Goal: Task Accomplishment & Management: Manage account settings

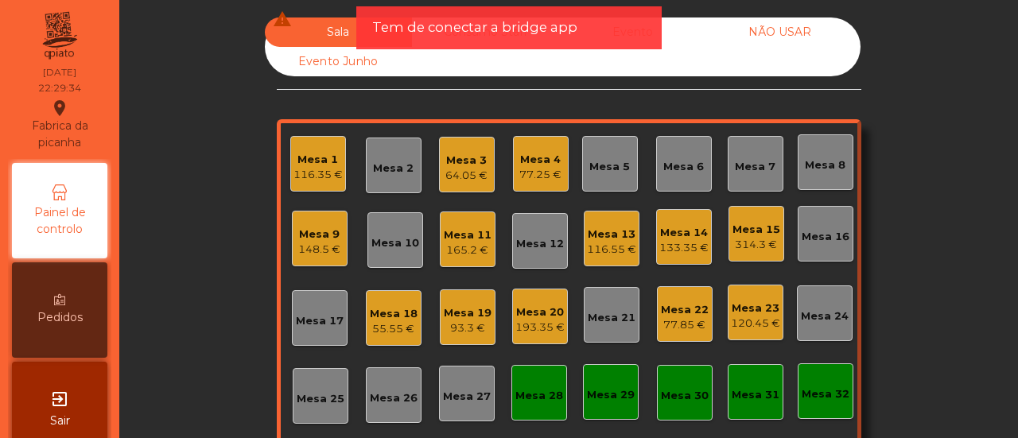
click at [330, 162] on div "Mesa 1" at bounding box center [317, 160] width 49 height 16
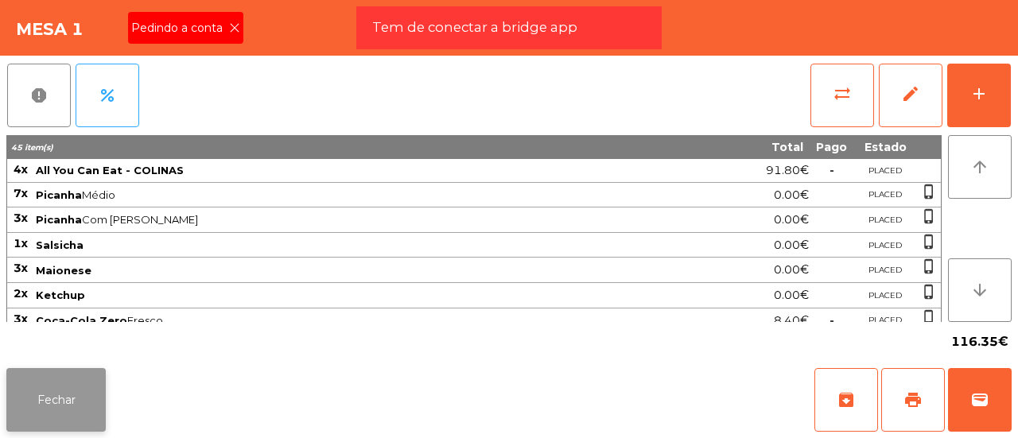
click at [91, 394] on button "Fechar" at bounding box center [55, 400] width 99 height 64
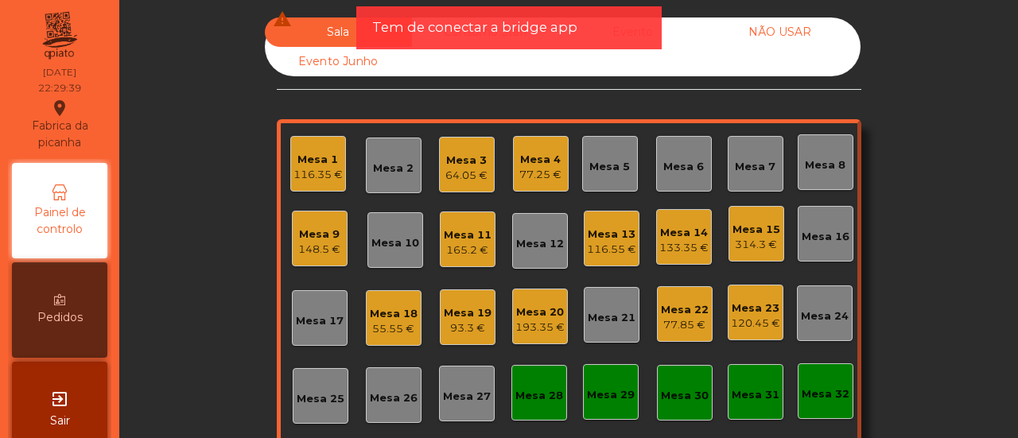
click at [738, 317] on div "120.45 €" at bounding box center [755, 324] width 49 height 16
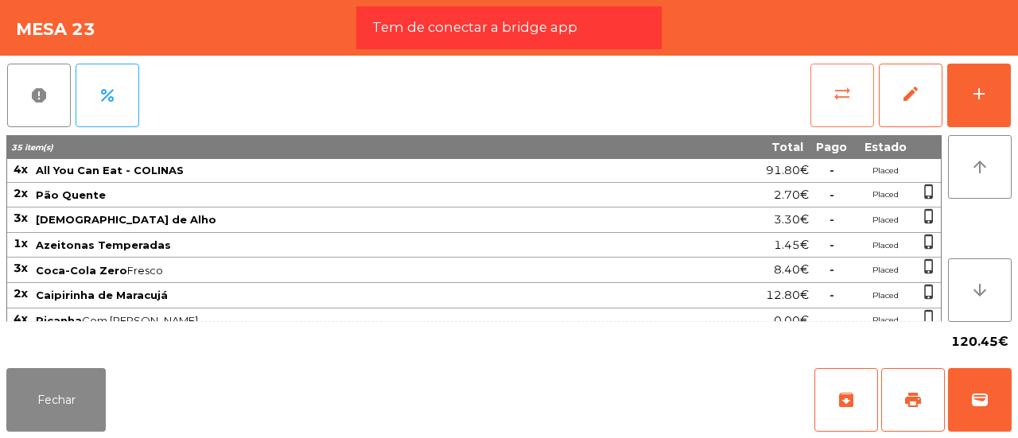
click at [854, 96] on button "sync_alt" at bounding box center [842, 96] width 64 height 64
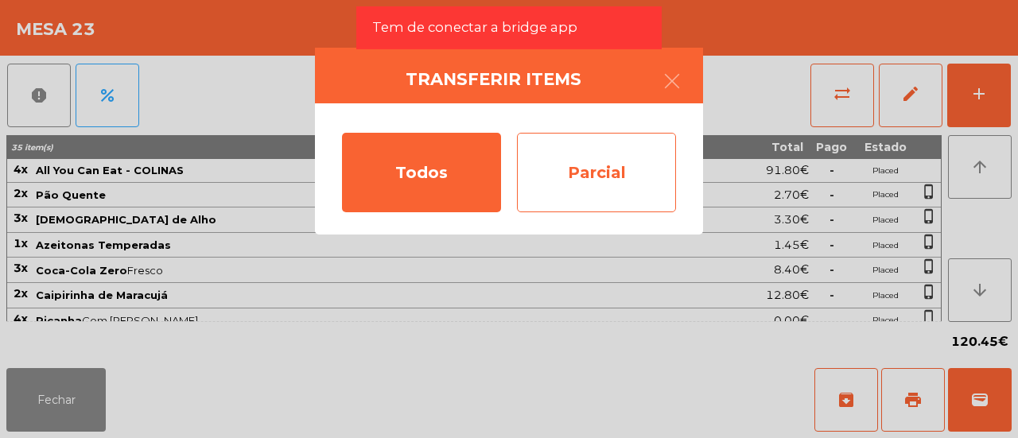
click at [606, 161] on div "Parcial" at bounding box center [596, 172] width 159 height 79
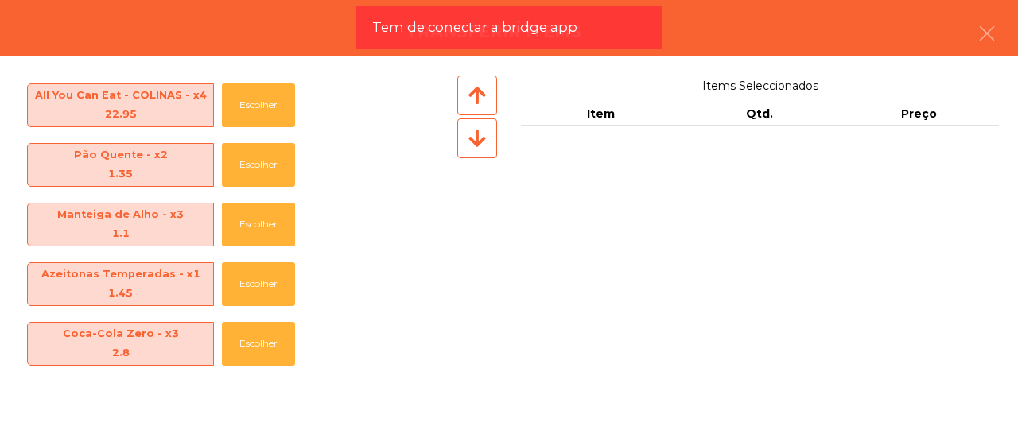
click at [485, 142] on icon at bounding box center [476, 138] width 17 height 20
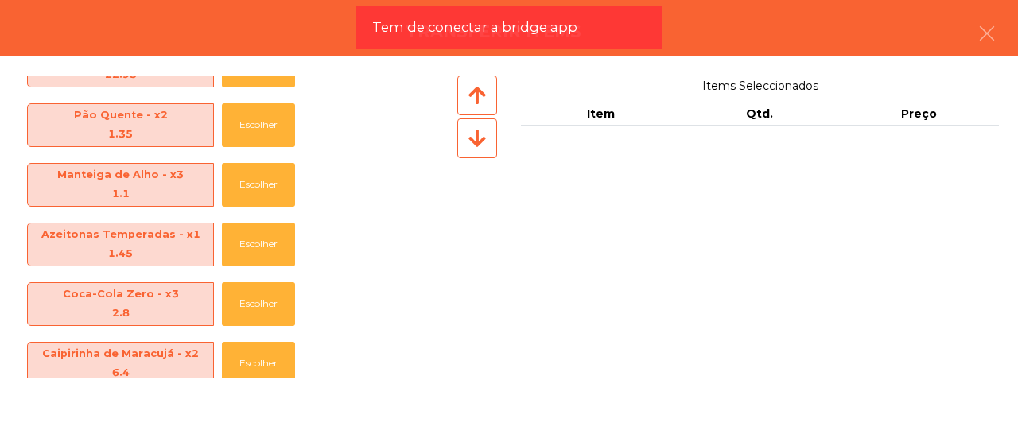
click at [485, 142] on icon at bounding box center [476, 138] width 17 height 20
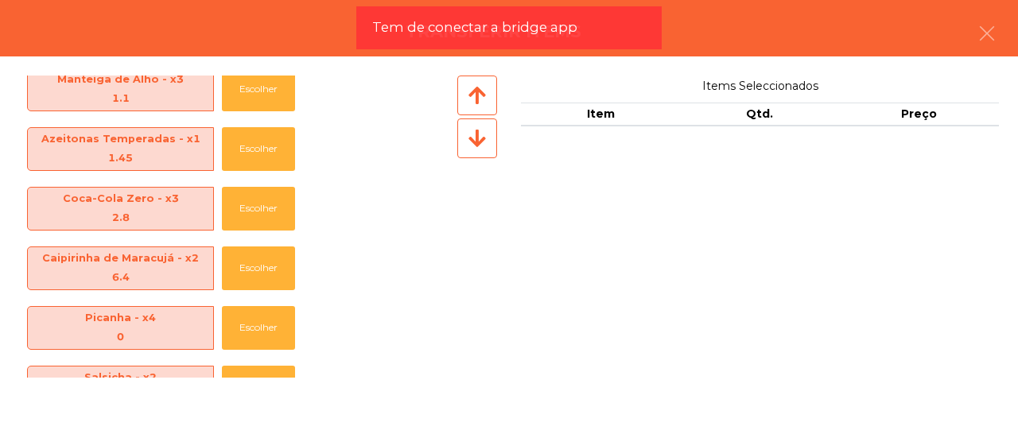
click at [485, 142] on icon at bounding box center [476, 138] width 17 height 20
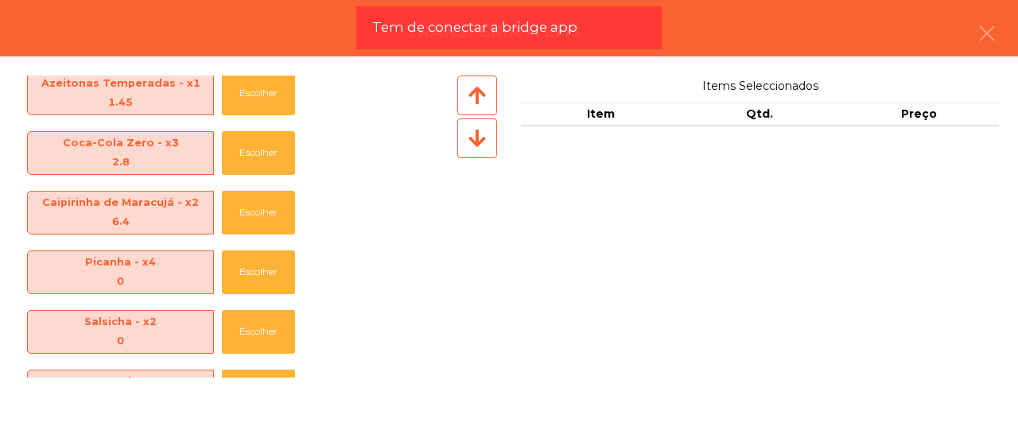
click at [485, 142] on icon at bounding box center [476, 138] width 17 height 20
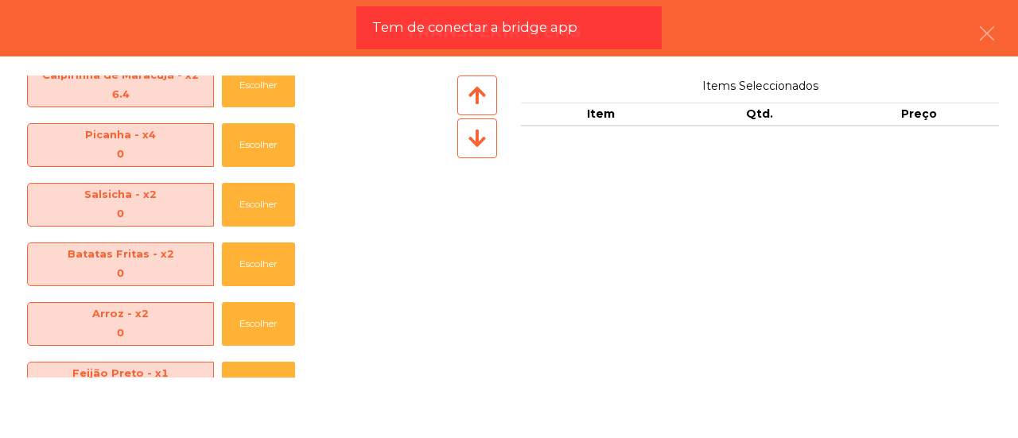
click at [485, 142] on icon at bounding box center [476, 138] width 17 height 20
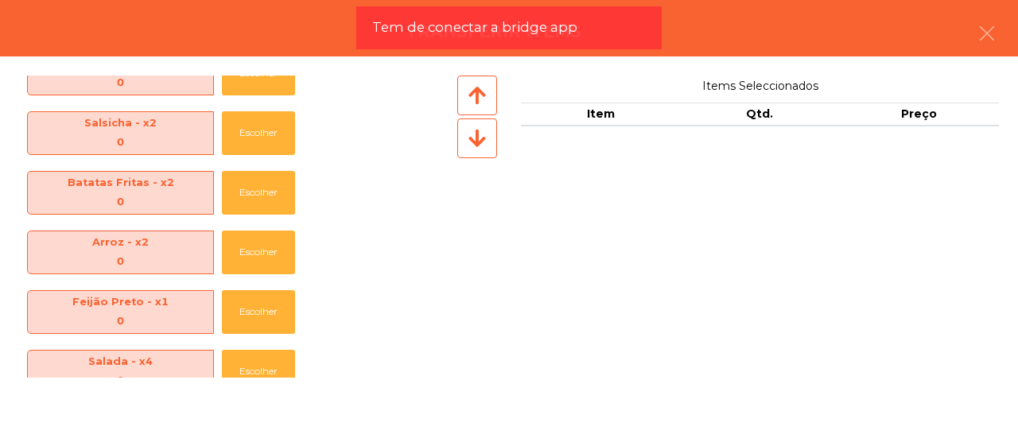
scroll to position [397, 0]
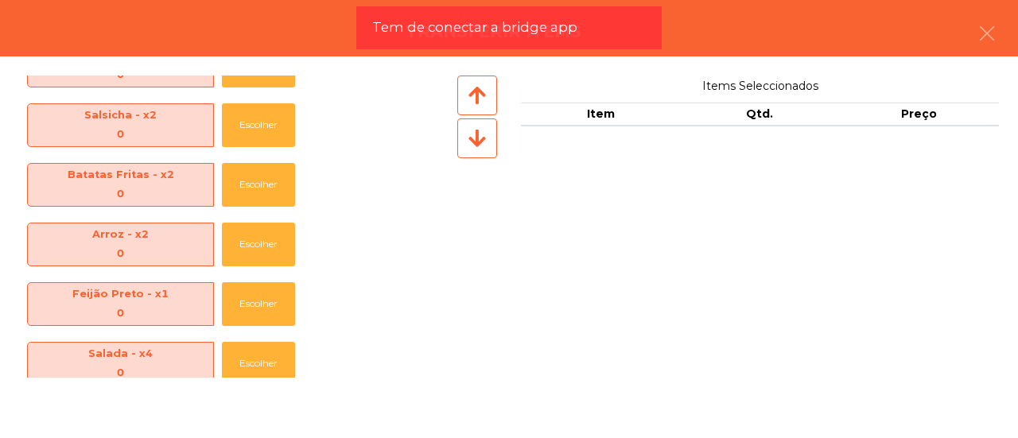
click at [479, 99] on icon at bounding box center [476, 95] width 17 height 20
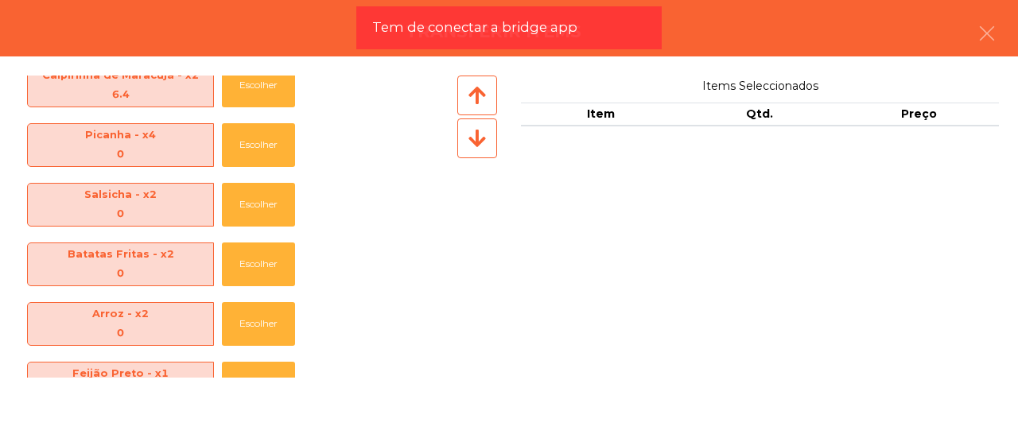
click at [479, 99] on icon at bounding box center [476, 95] width 17 height 20
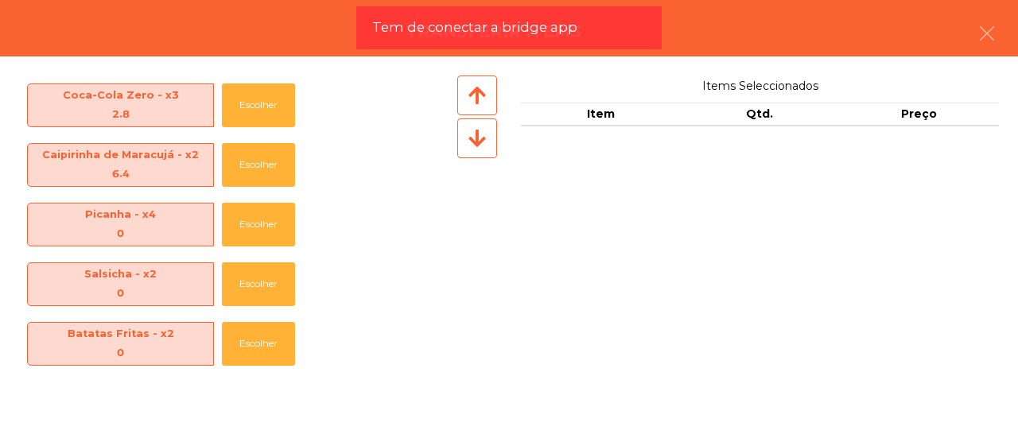
click at [479, 99] on icon at bounding box center [476, 95] width 17 height 20
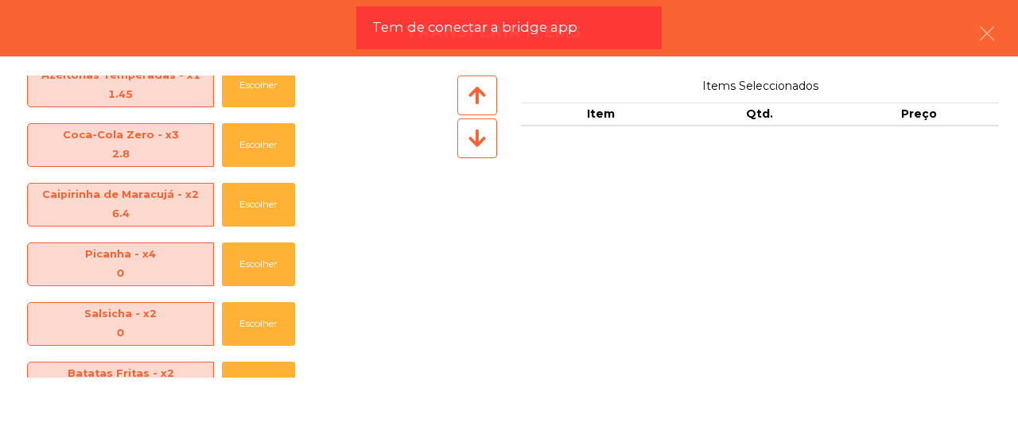
scroll to position [159, 0]
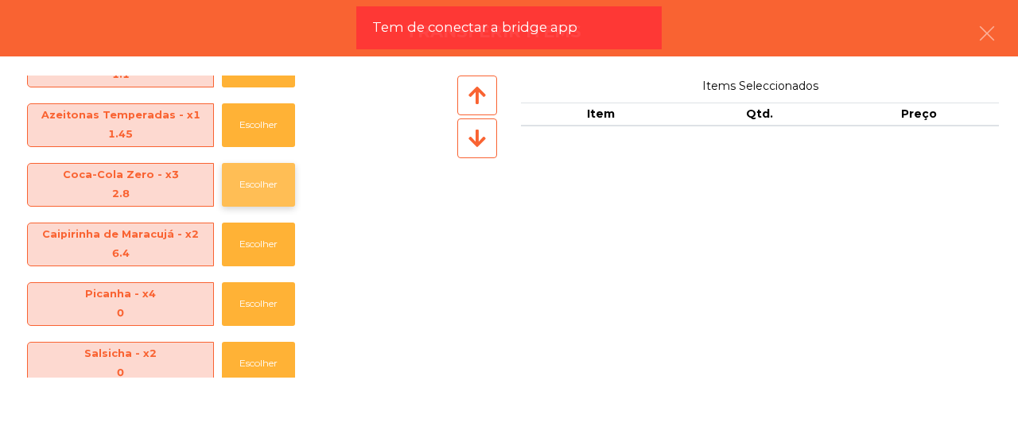
click at [268, 179] on button "Escolher" at bounding box center [258, 185] width 73 height 44
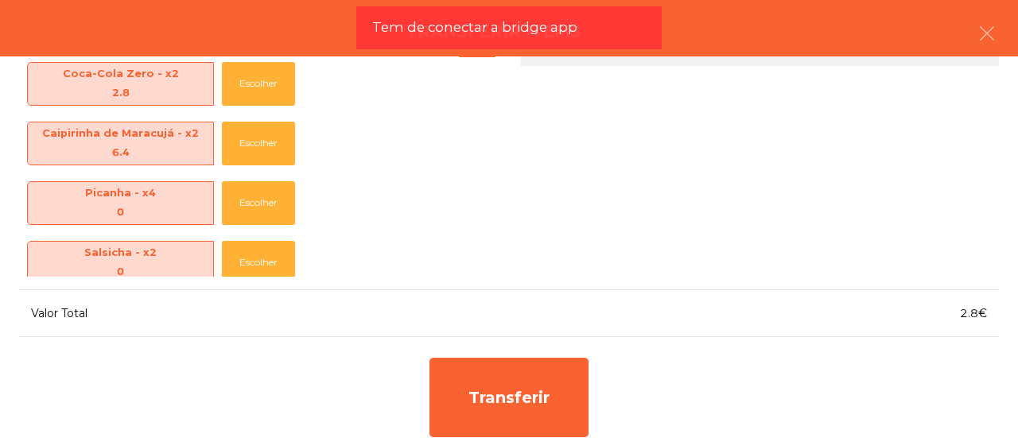
scroll to position [107, 0]
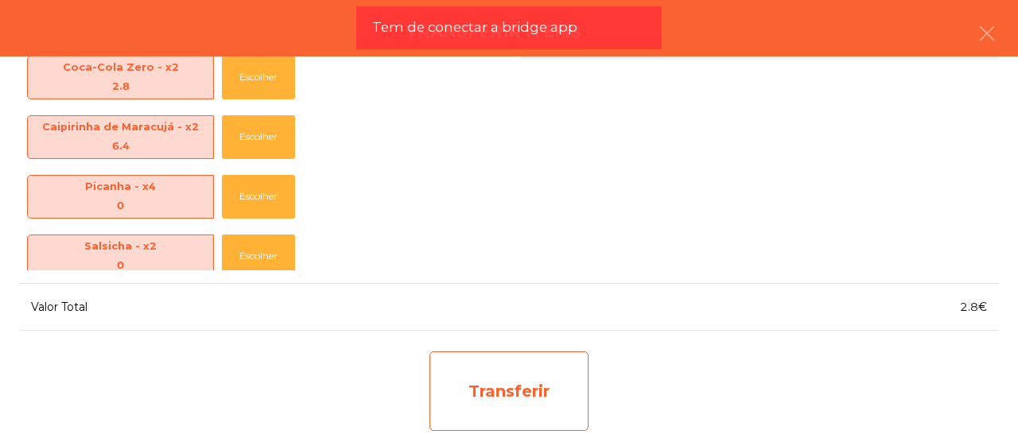
click at [539, 391] on div "Transferir" at bounding box center [508, 390] width 159 height 79
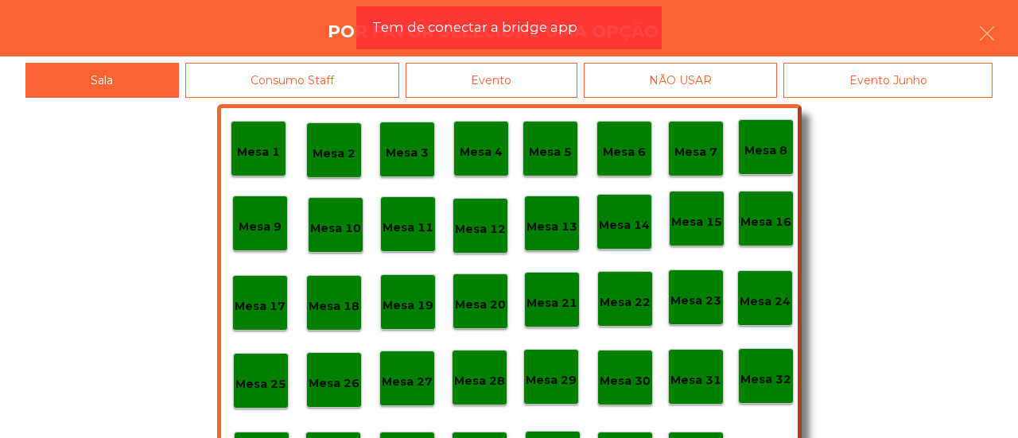
scroll to position [75, 0]
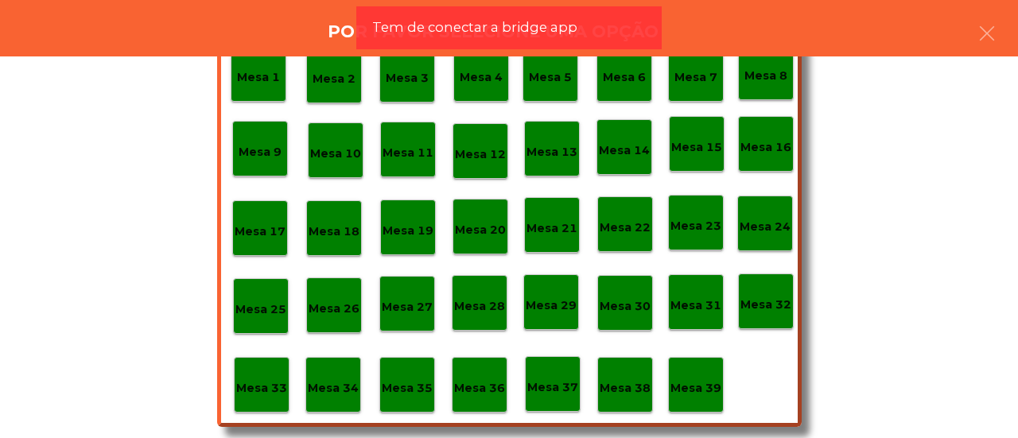
click at [545, 392] on p "Mesa 37" at bounding box center [552, 387] width 51 height 18
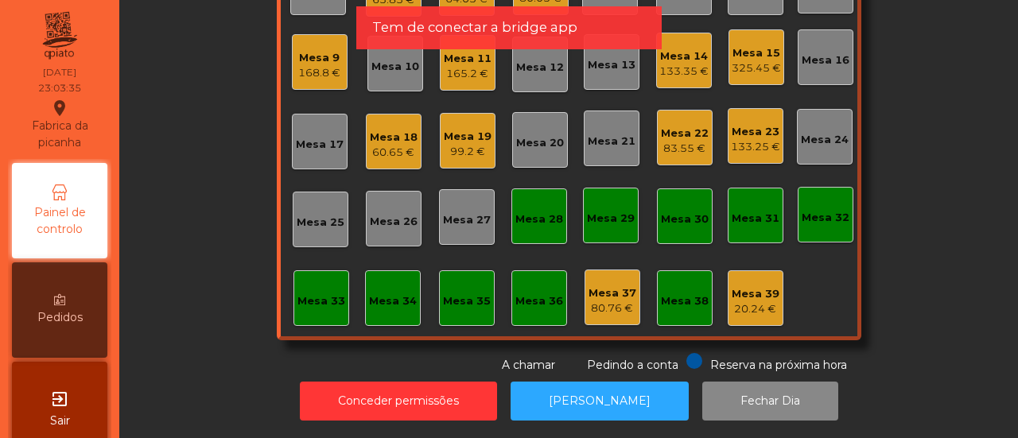
scroll to position [188, 0]
click at [763, 301] on div "20.24 €" at bounding box center [755, 309] width 48 height 16
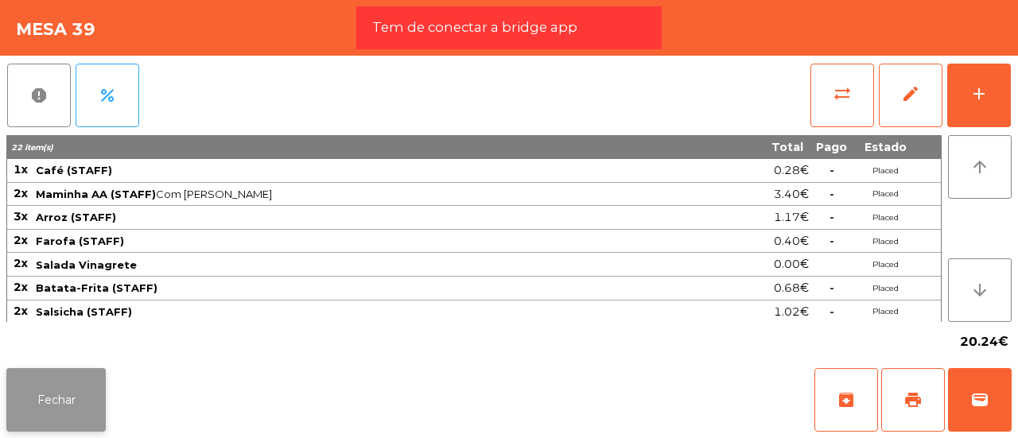
click at [70, 405] on button "Fechar" at bounding box center [55, 400] width 99 height 64
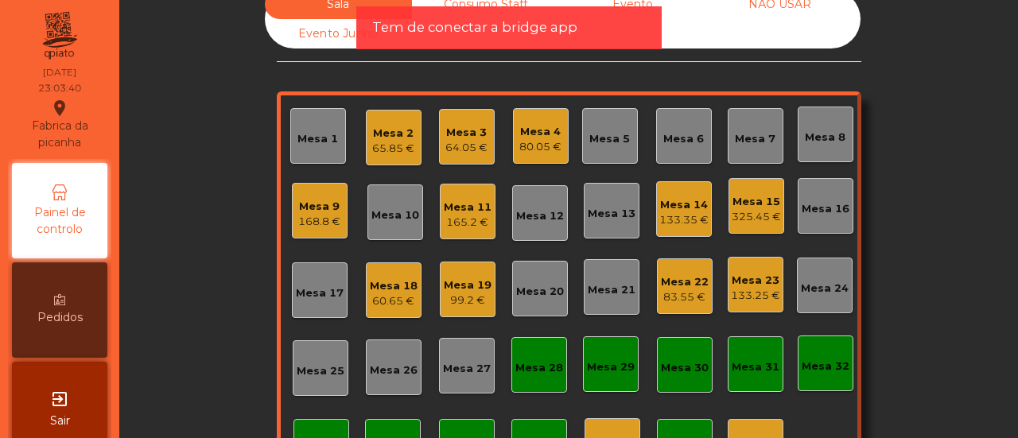
scroll to position [0, 0]
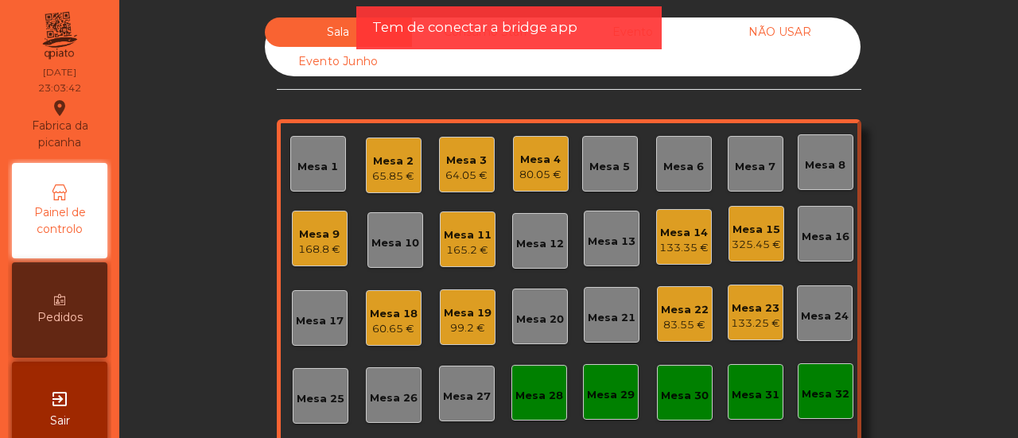
click at [479, 56] on app-alert "Tem de conectar a bridge app" at bounding box center [508, 34] width 305 height 56
click at [471, 49] on app-alert "Tem de conectar a bridge app" at bounding box center [508, 34] width 305 height 56
click at [680, 26] on div "Evento" at bounding box center [632, 31] width 147 height 29
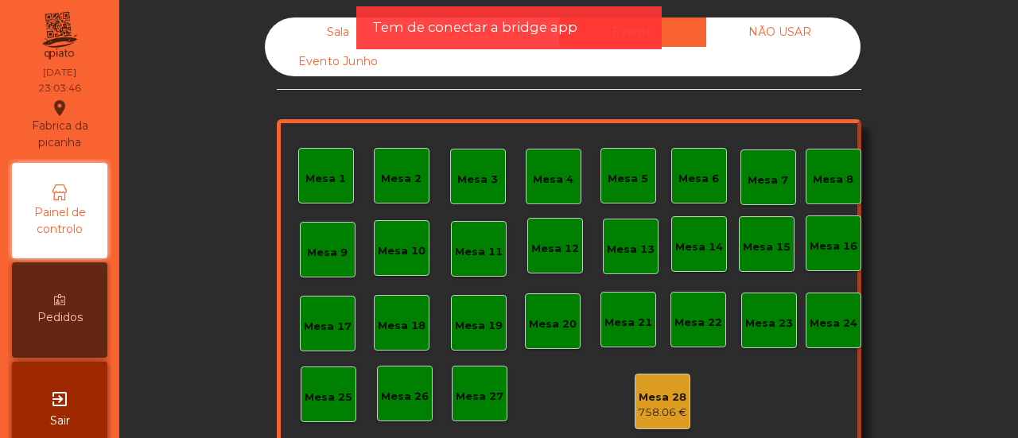
click at [323, 25] on div "Sala" at bounding box center [338, 31] width 147 height 29
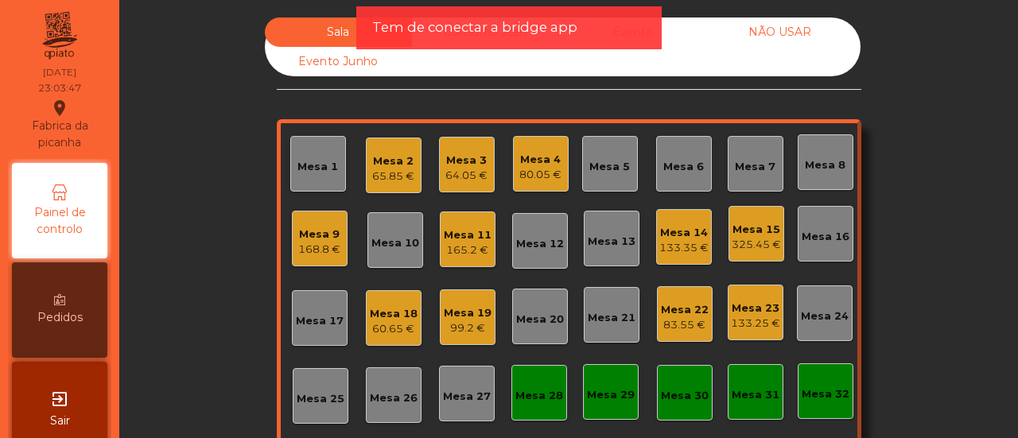
click at [402, 28] on span "Tem de conectar a bridge app" at bounding box center [474, 27] width 205 height 20
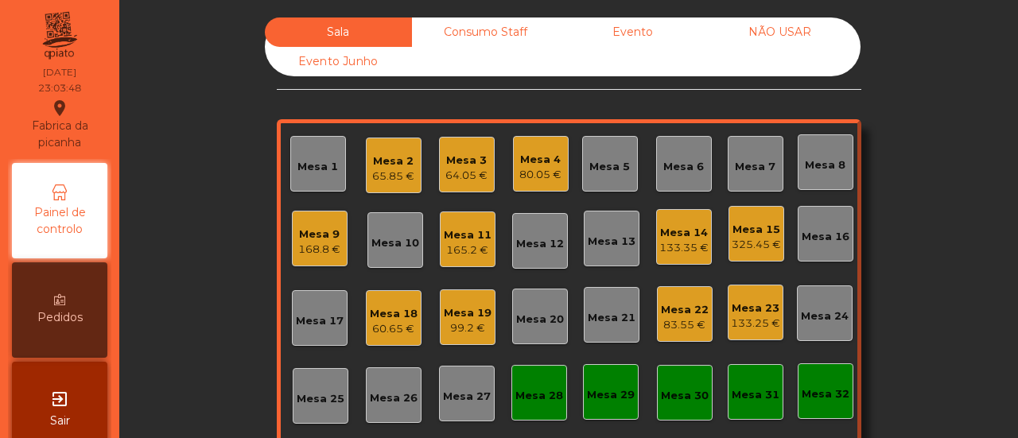
click at [439, 36] on div "Consumo Staff" at bounding box center [485, 31] width 147 height 29
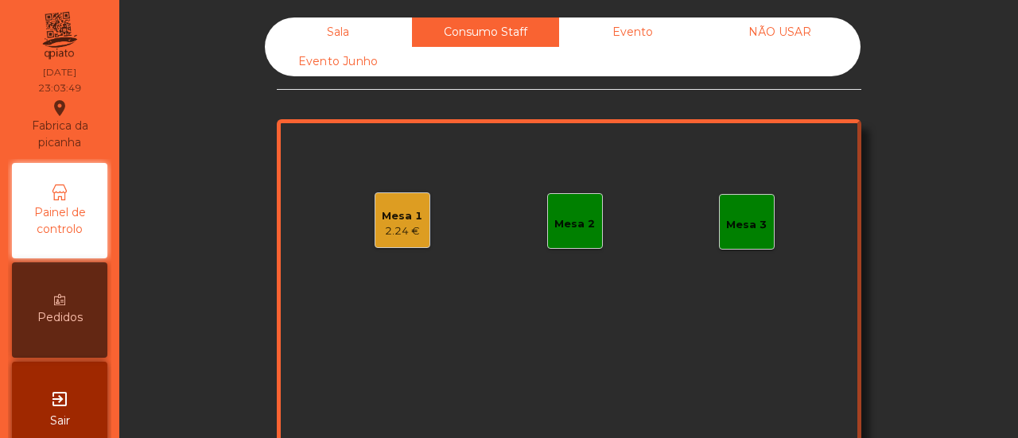
click at [402, 223] on div "2.24 €" at bounding box center [402, 231] width 41 height 16
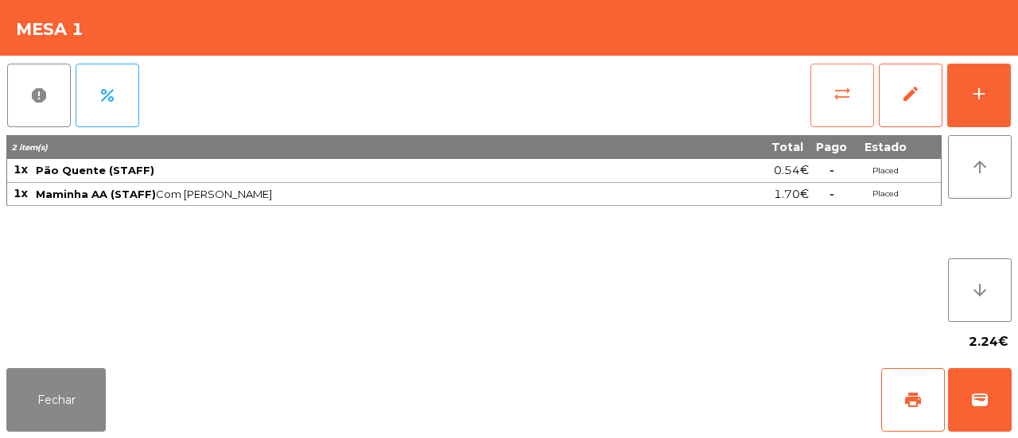
click at [835, 99] on span "sync_alt" at bounding box center [841, 93] width 19 height 19
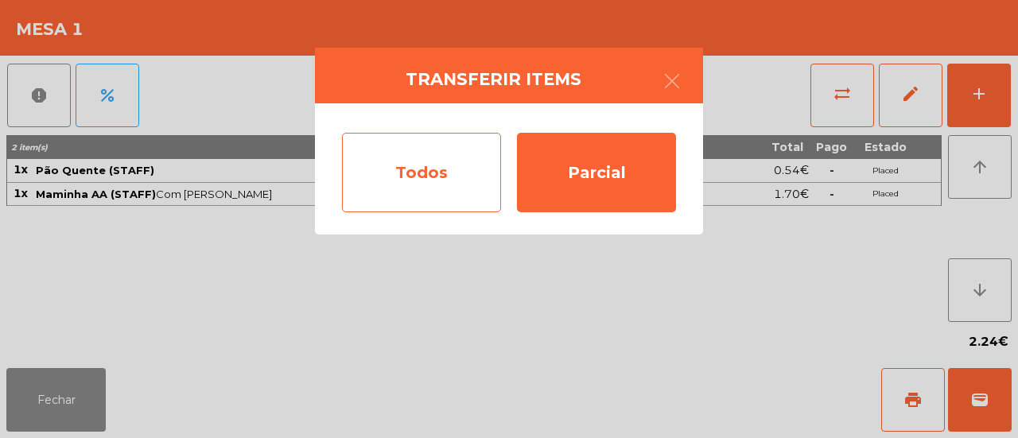
click at [465, 159] on div "Todos" at bounding box center [421, 172] width 159 height 79
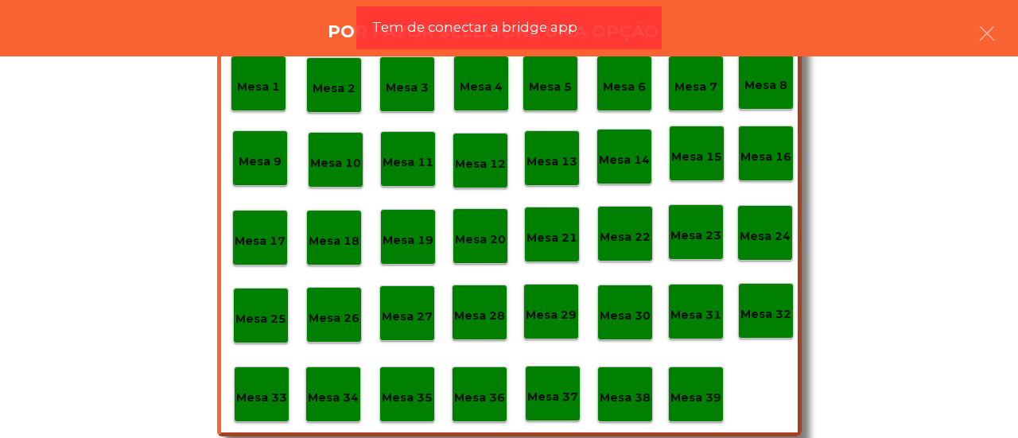
scroll to position [75, 0]
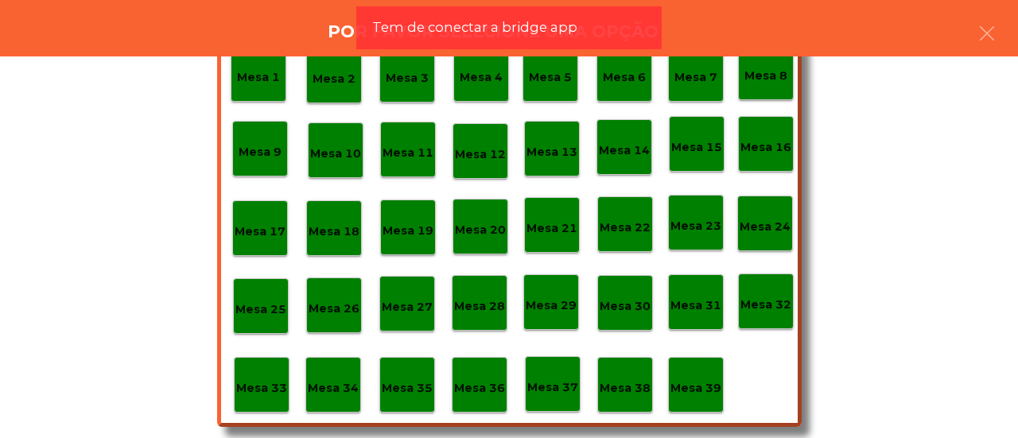
click at [695, 375] on div "Mesa 39" at bounding box center [695, 385] width 51 height 25
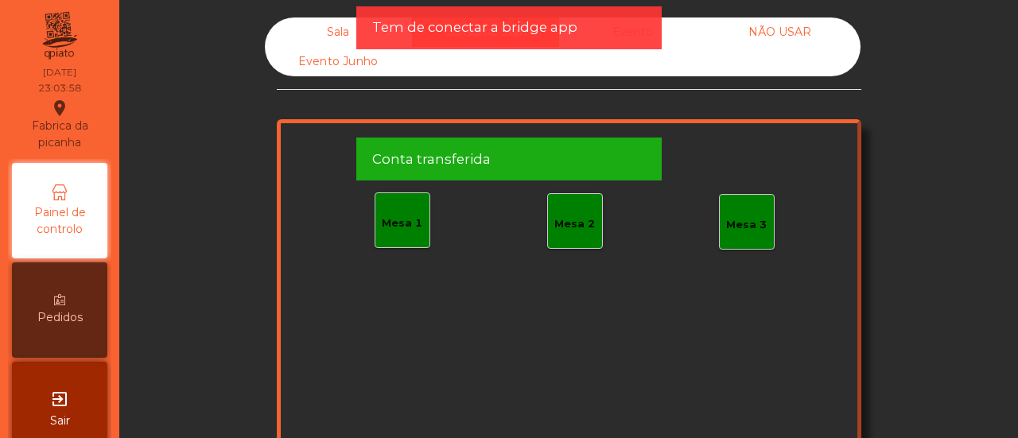
click at [325, 39] on div "Sala" at bounding box center [338, 31] width 147 height 29
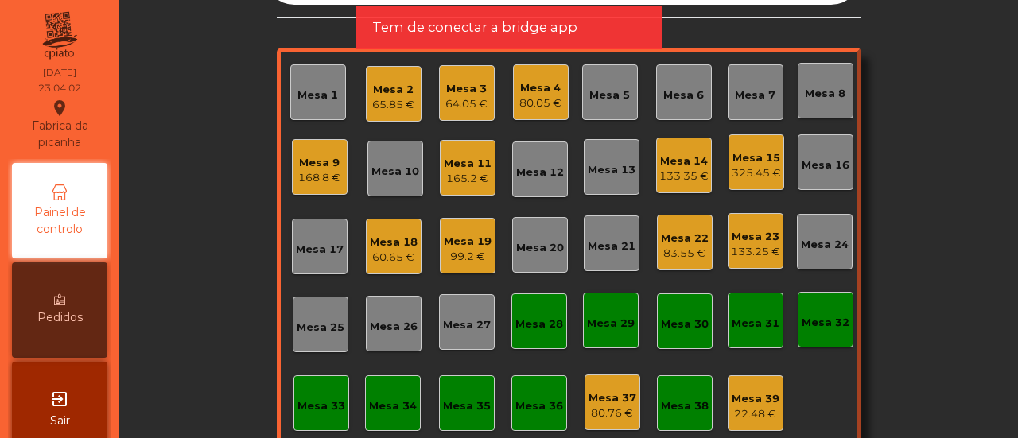
scroll to position [69, 0]
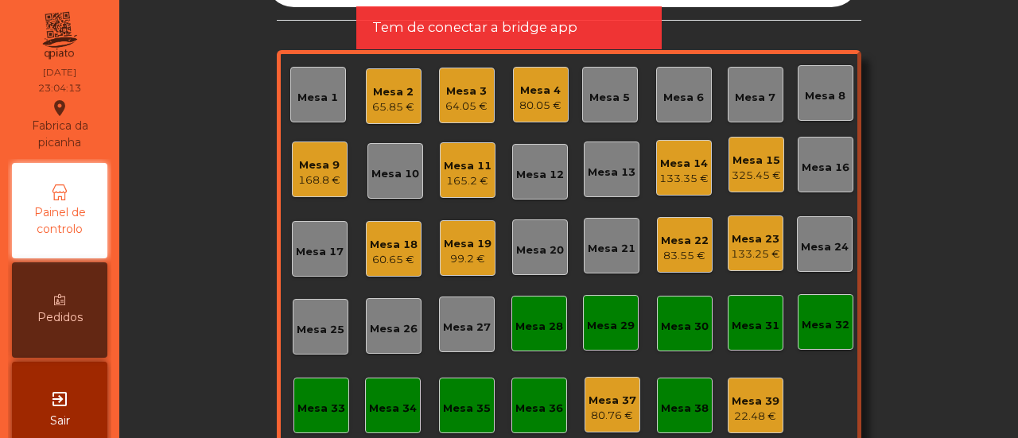
click at [218, 89] on div "Sala Consumo Staff Evento NÃO USAR Evento Junho Mesa 1 Mesa 2 65.85 € Mesa 3 64…" at bounding box center [568, 214] width 855 height 533
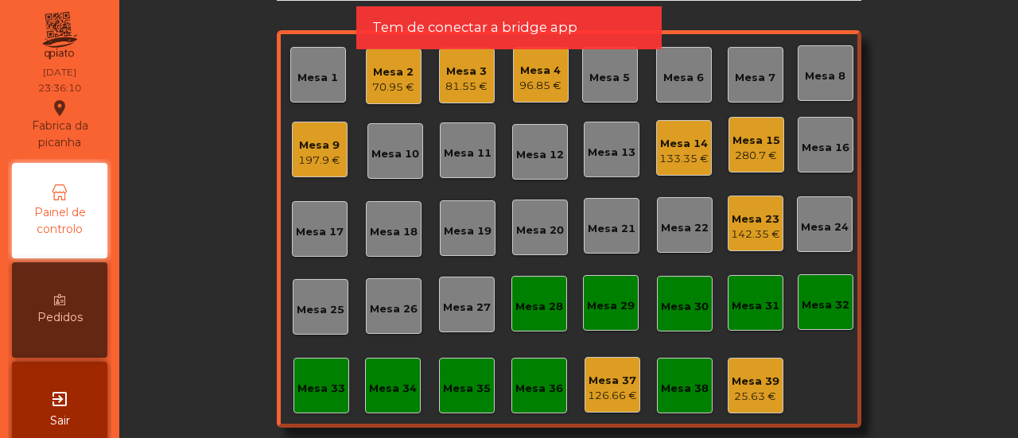
scroll to position [13, 0]
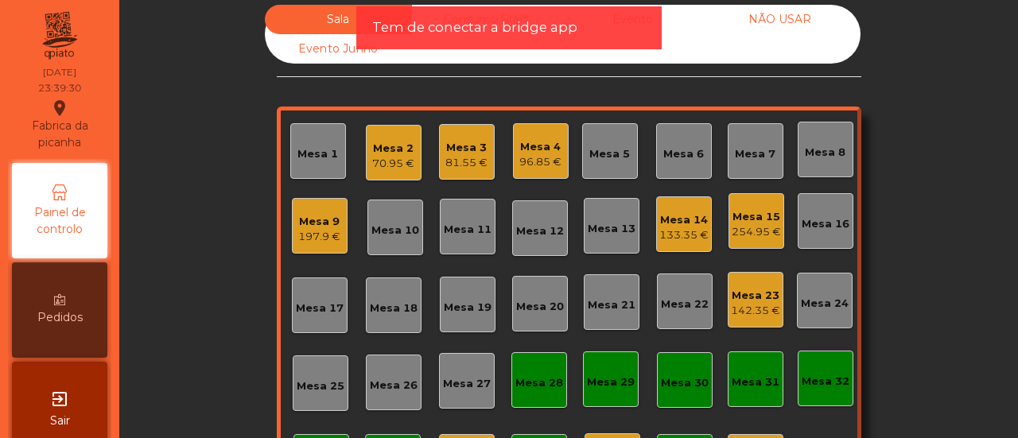
click at [754, 301] on div "Mesa 23" at bounding box center [755, 296] width 49 height 16
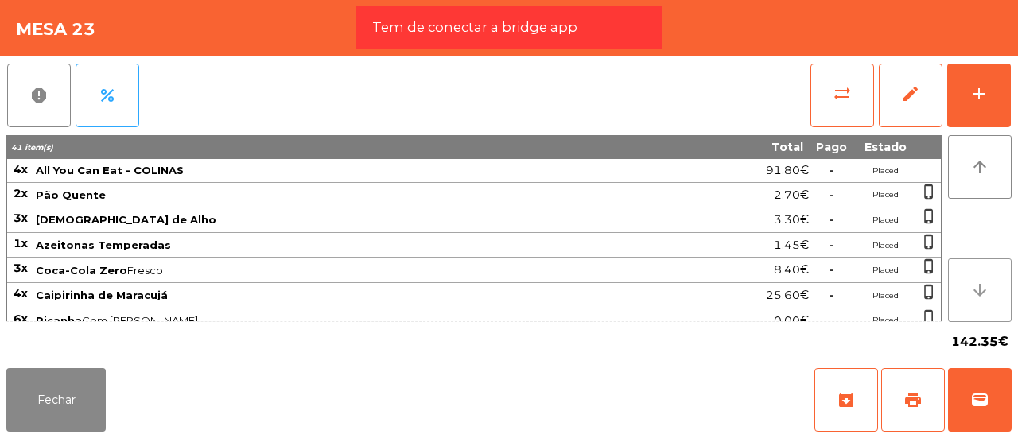
click at [983, 285] on icon "arrow_downward" at bounding box center [979, 290] width 19 height 19
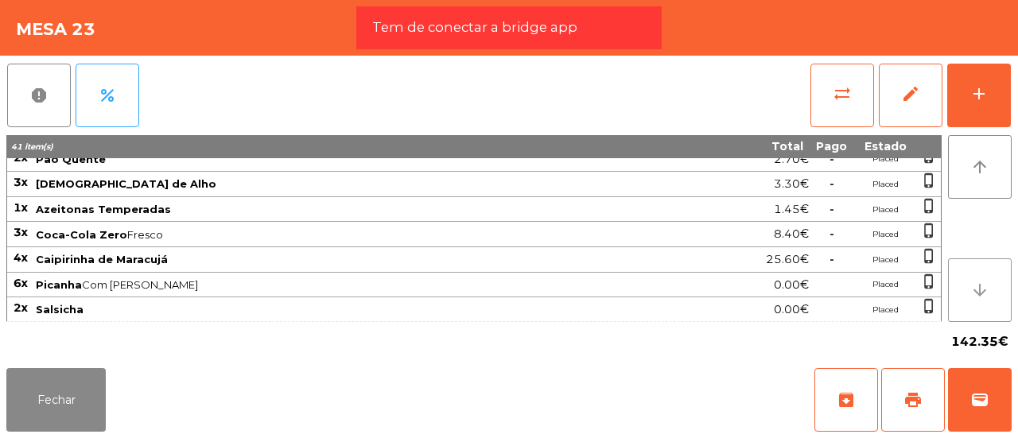
click at [983, 285] on icon "arrow_downward" at bounding box center [979, 290] width 19 height 19
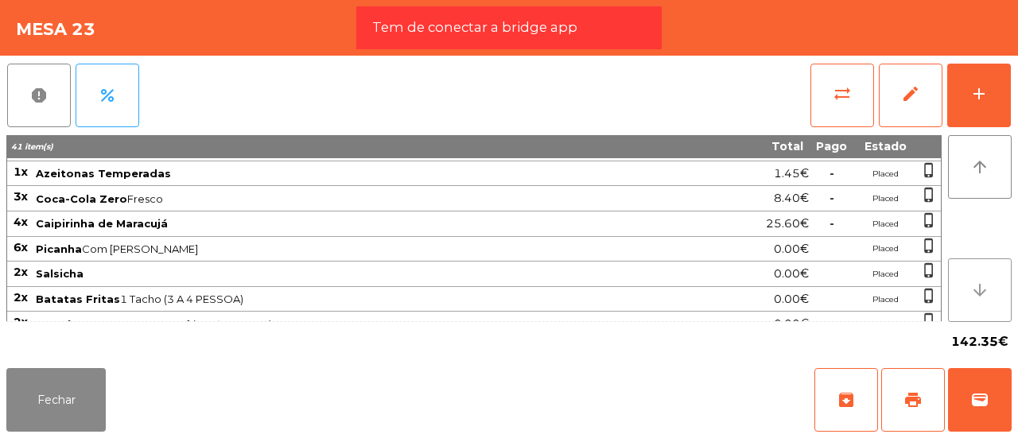
click at [983, 285] on icon "arrow_downward" at bounding box center [979, 290] width 19 height 19
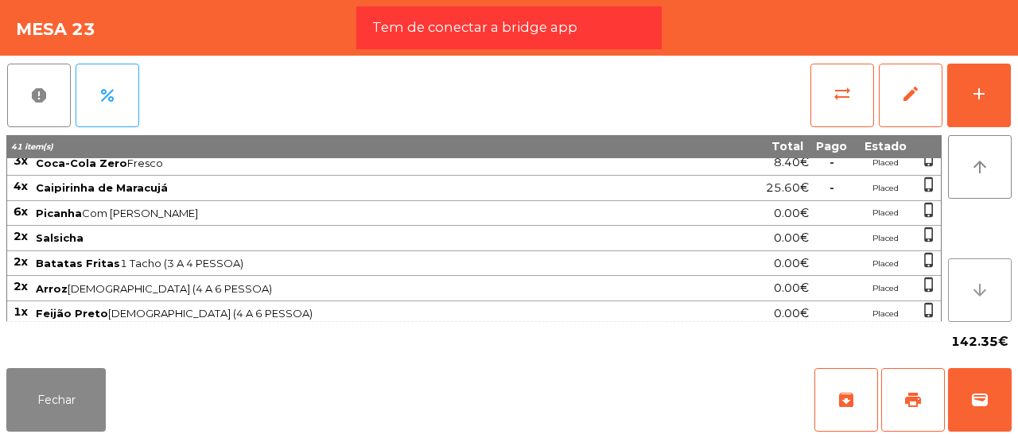
click at [983, 285] on icon "arrow_downward" at bounding box center [979, 290] width 19 height 19
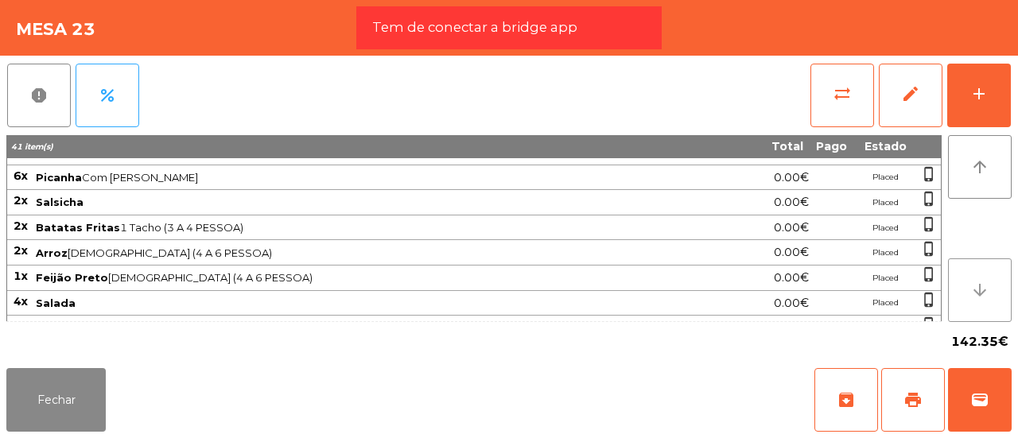
click at [983, 285] on icon "arrow_downward" at bounding box center [979, 290] width 19 height 19
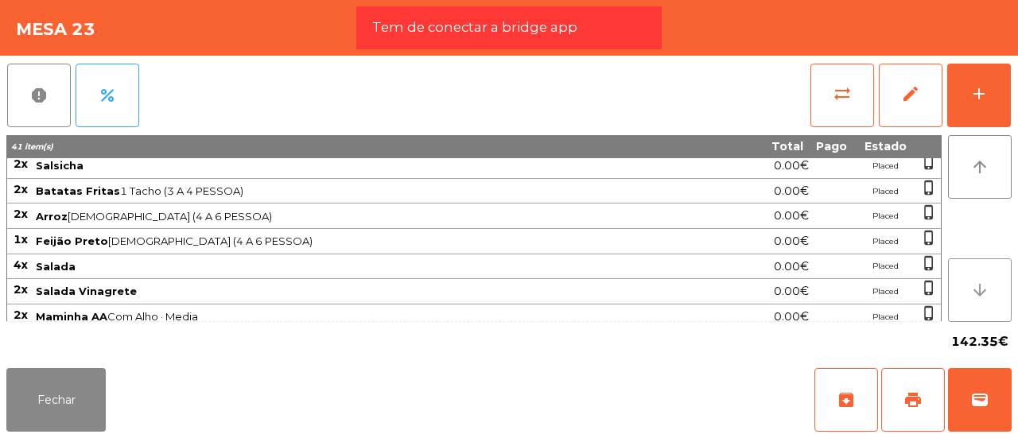
click at [983, 285] on icon "arrow_downward" at bounding box center [979, 290] width 19 height 19
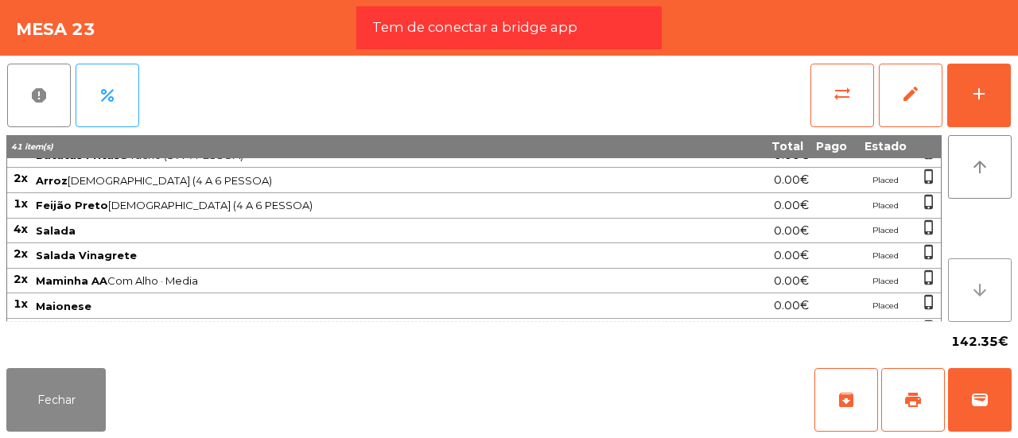
click at [983, 285] on icon "arrow_downward" at bounding box center [979, 290] width 19 height 19
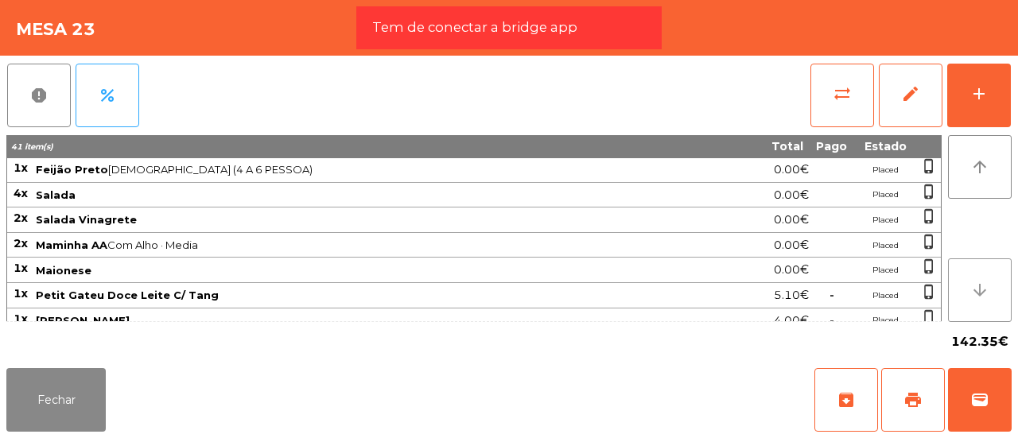
click at [983, 285] on icon "arrow_downward" at bounding box center [979, 290] width 19 height 19
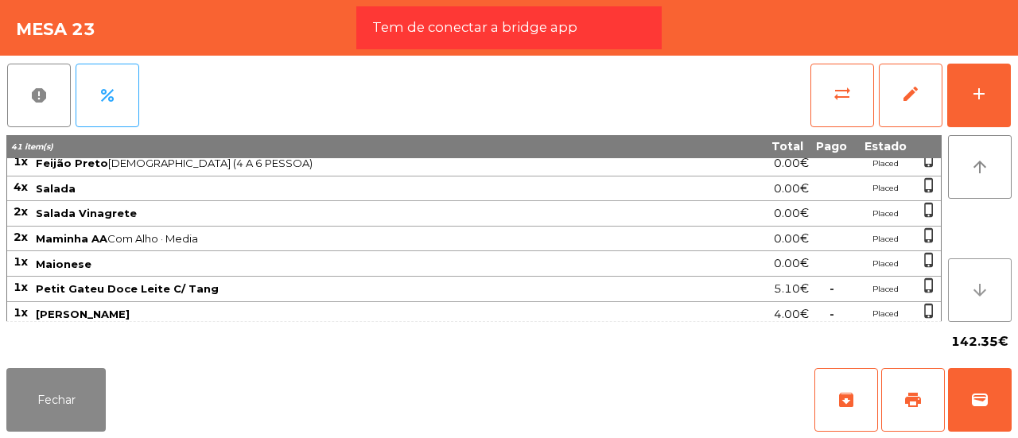
click at [983, 285] on icon "arrow_downward" at bounding box center [979, 290] width 19 height 19
click at [60, 393] on button "Fechar" at bounding box center [55, 400] width 99 height 64
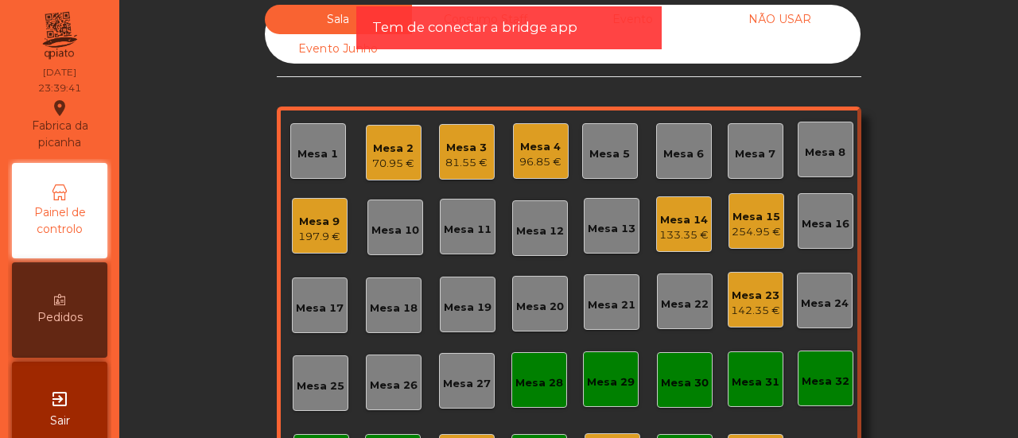
click at [764, 297] on div "Mesa 23" at bounding box center [755, 296] width 49 height 16
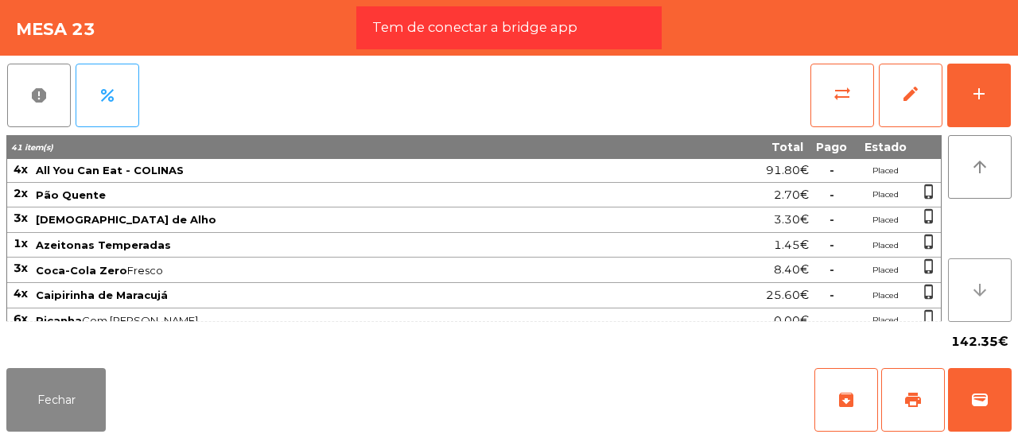
click at [973, 276] on button "arrow_downward" at bounding box center [980, 290] width 64 height 64
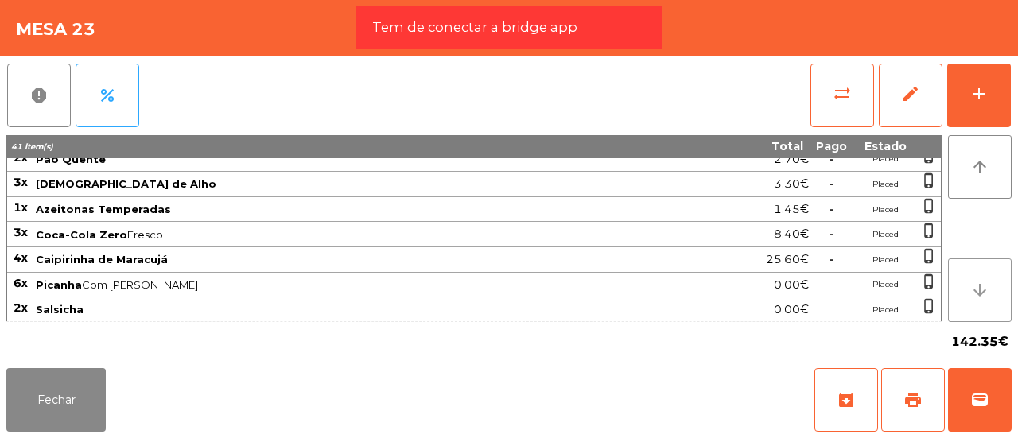
click at [980, 291] on icon "arrow_downward" at bounding box center [979, 290] width 19 height 19
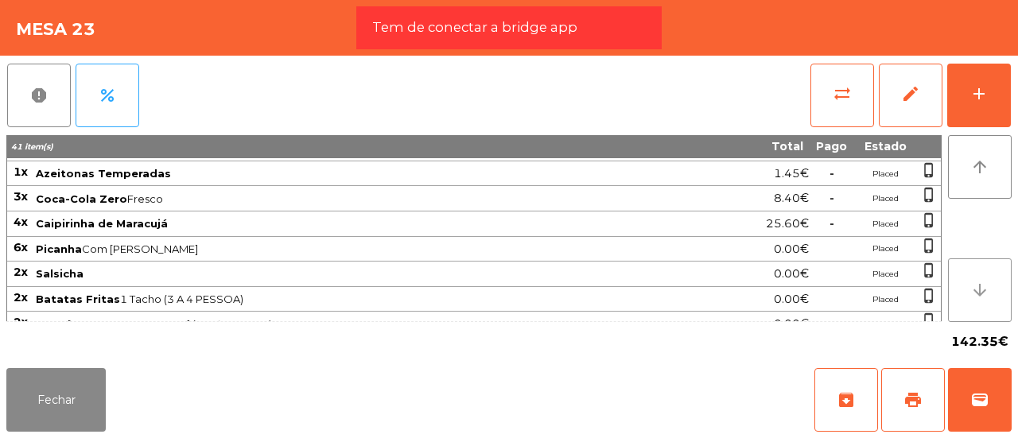
click at [980, 291] on icon "arrow_downward" at bounding box center [979, 290] width 19 height 19
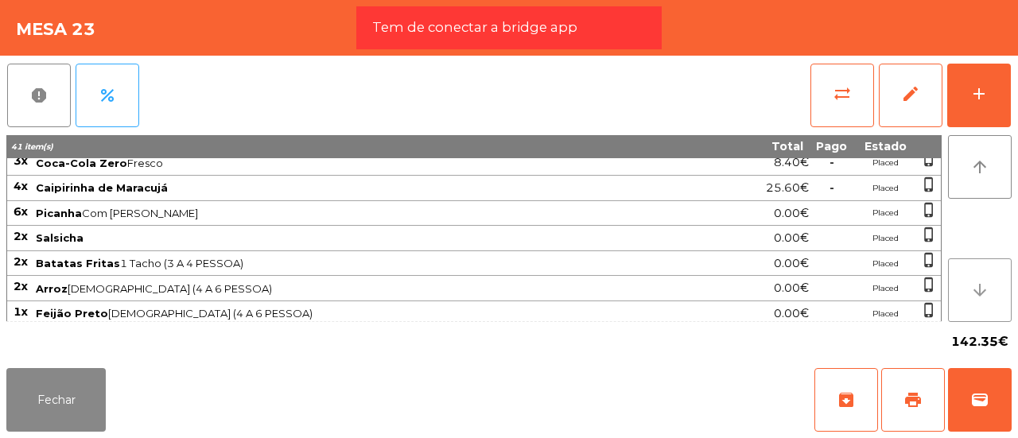
click at [980, 291] on icon "arrow_downward" at bounding box center [979, 290] width 19 height 19
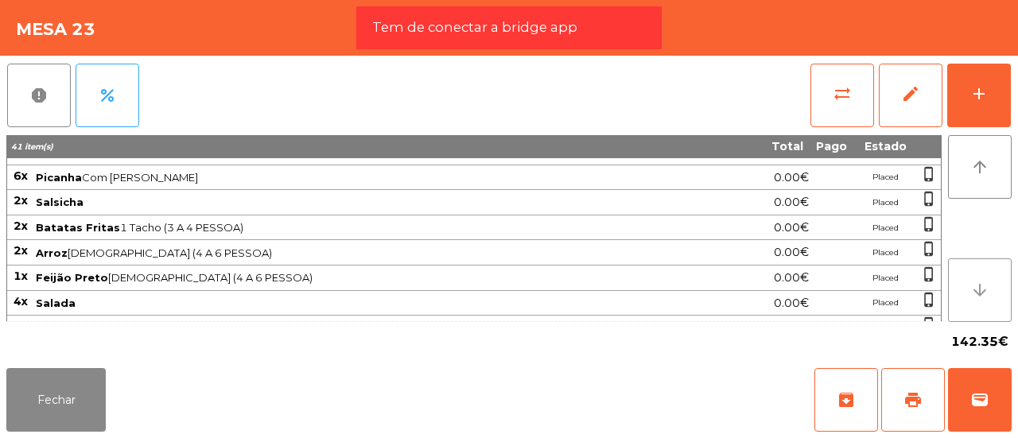
click at [980, 291] on icon "arrow_downward" at bounding box center [979, 290] width 19 height 19
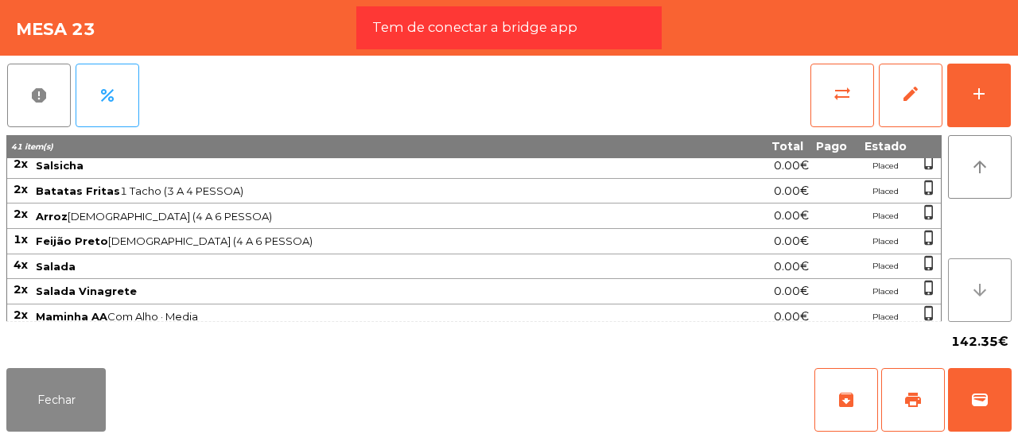
click at [980, 291] on icon "arrow_downward" at bounding box center [979, 290] width 19 height 19
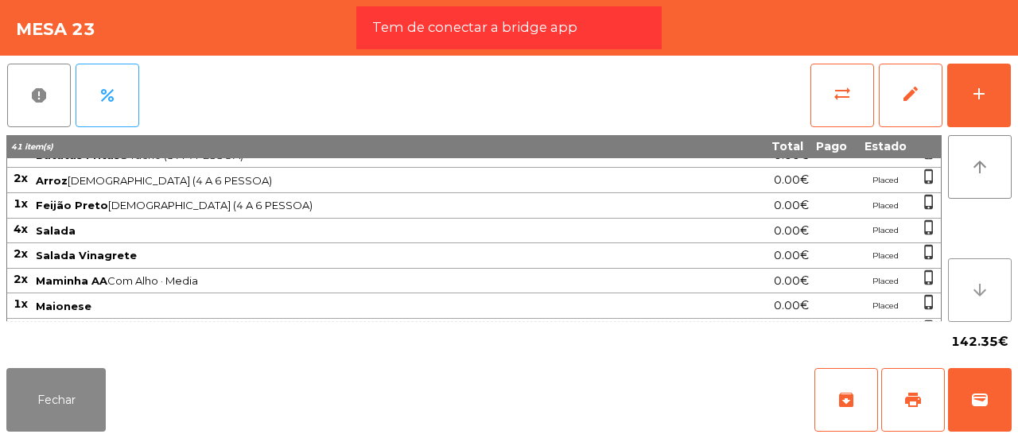
click at [980, 291] on icon "arrow_downward" at bounding box center [979, 290] width 19 height 19
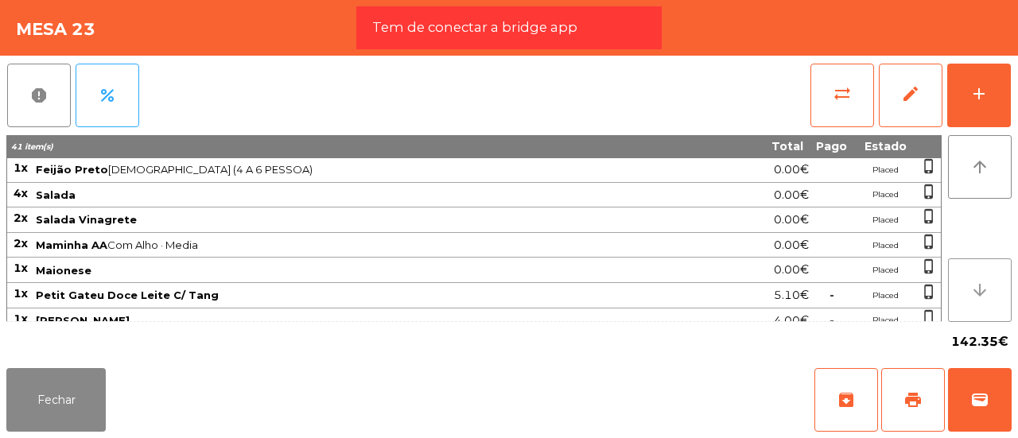
click at [980, 291] on icon "arrow_downward" at bounding box center [979, 290] width 19 height 19
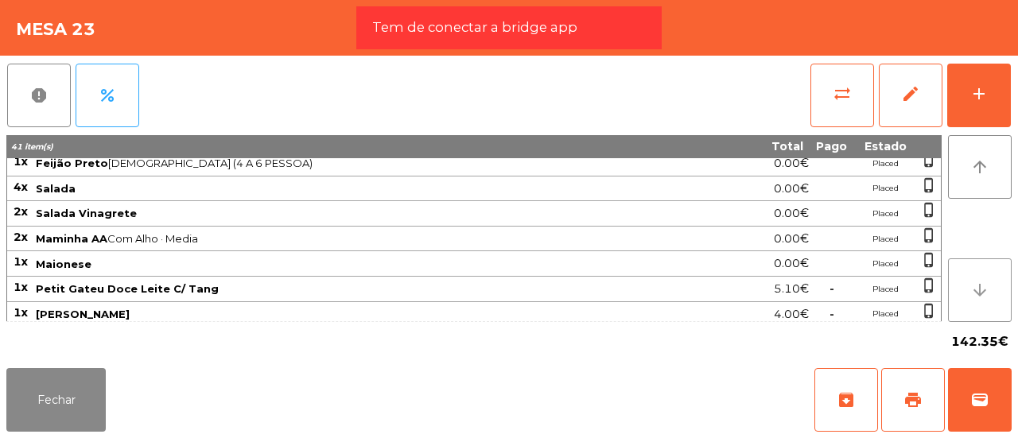
click at [980, 291] on icon "arrow_downward" at bounding box center [979, 290] width 19 height 19
click at [978, 173] on icon "arrow_upward" at bounding box center [979, 166] width 19 height 19
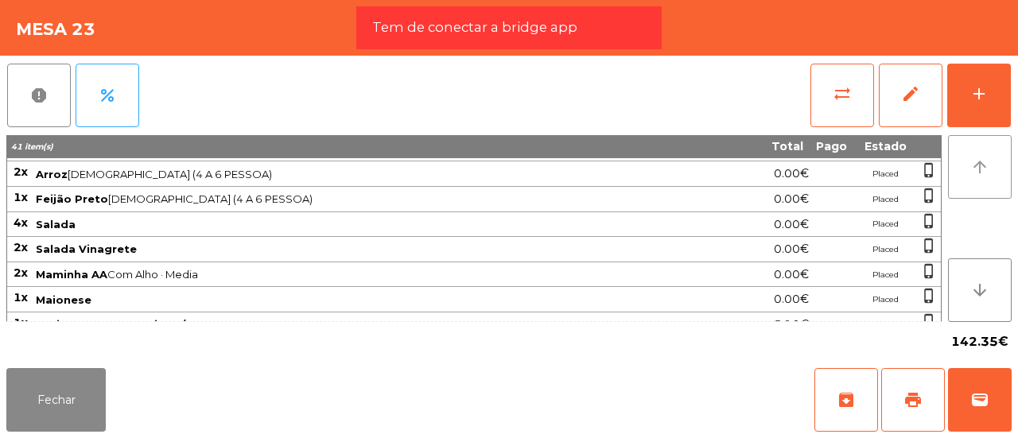
click at [978, 173] on icon "arrow_upward" at bounding box center [979, 166] width 19 height 19
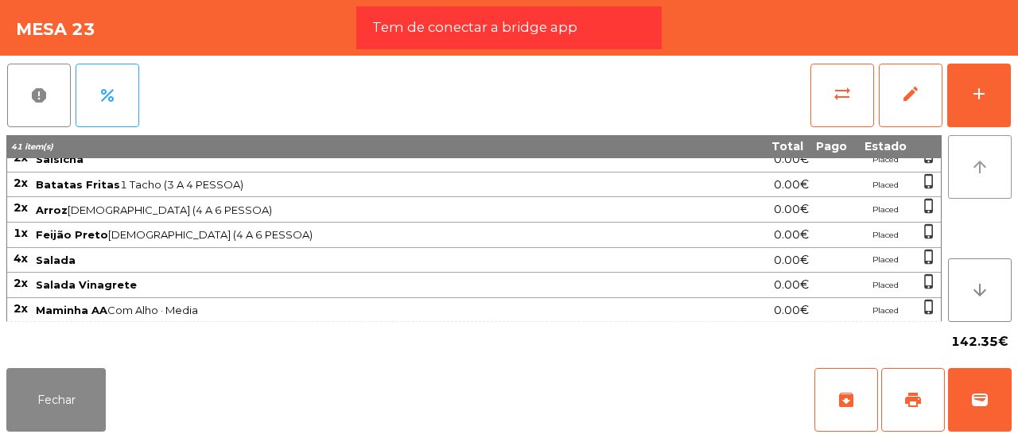
click at [978, 173] on icon "arrow_upward" at bounding box center [979, 166] width 19 height 19
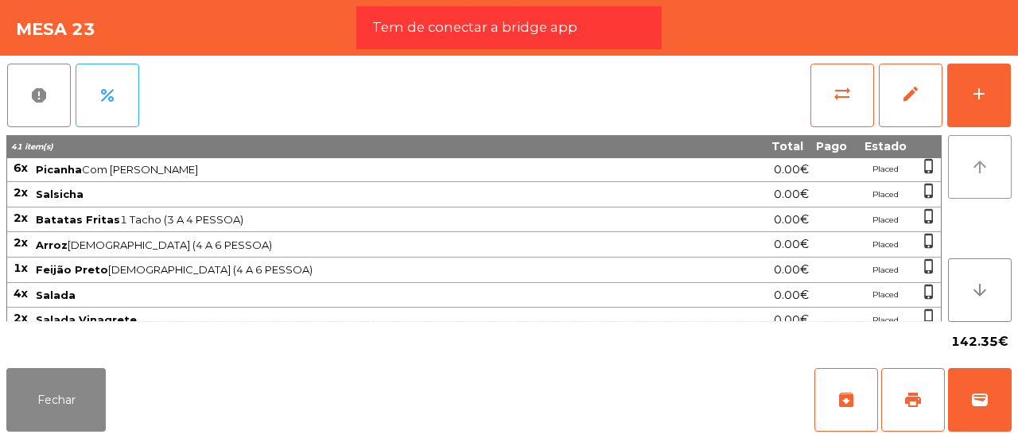
click at [978, 173] on icon "arrow_upward" at bounding box center [979, 166] width 19 height 19
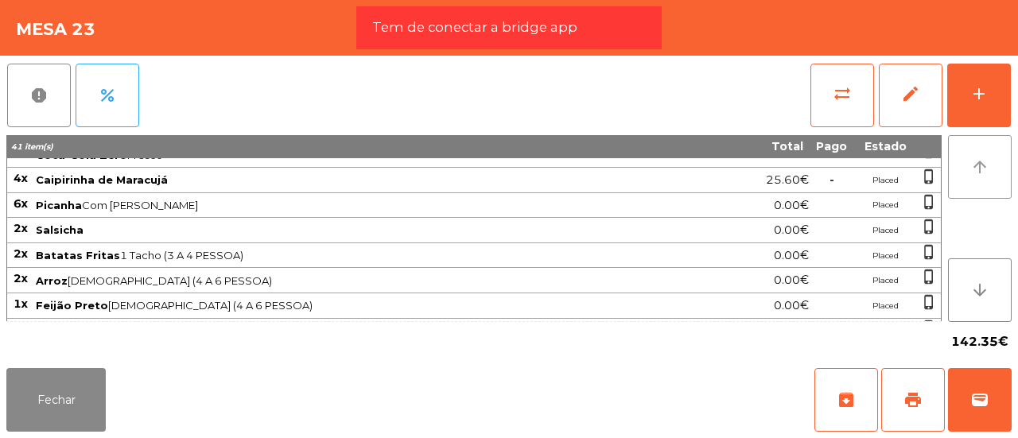
click at [978, 173] on icon "arrow_upward" at bounding box center [979, 166] width 19 height 19
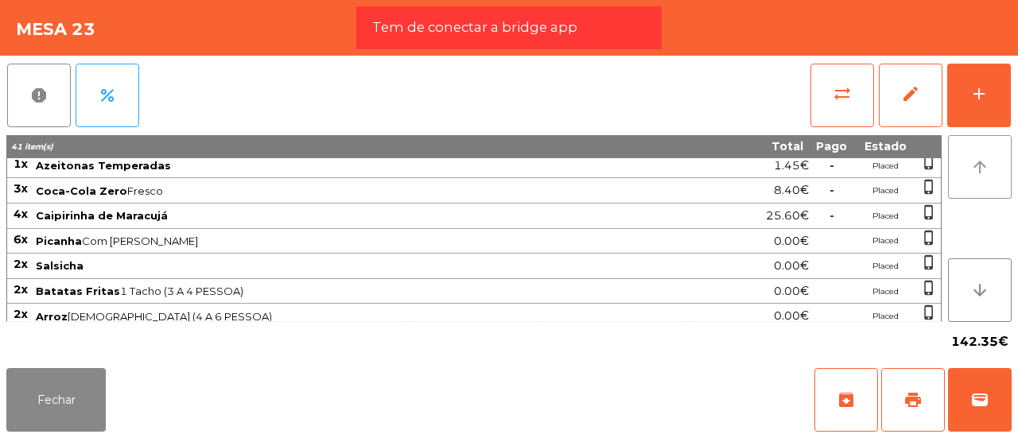
click at [978, 173] on icon "arrow_upward" at bounding box center [979, 166] width 19 height 19
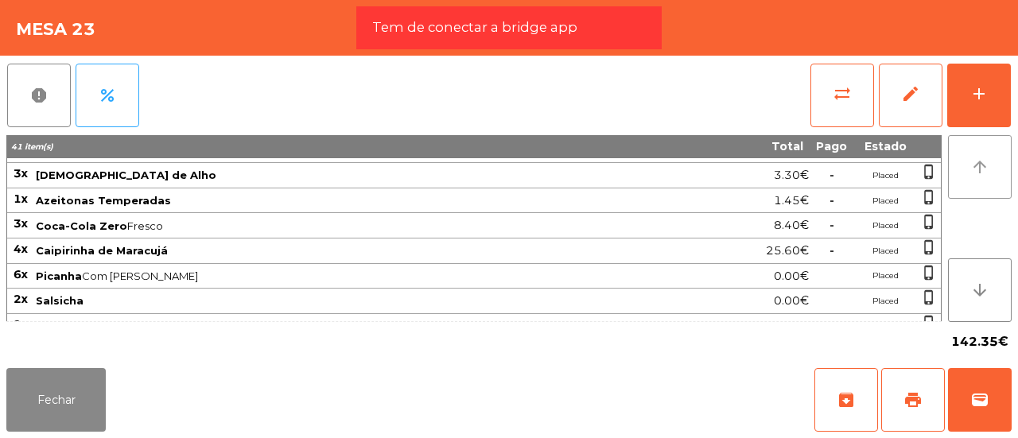
click at [978, 173] on icon "arrow_upward" at bounding box center [979, 166] width 19 height 19
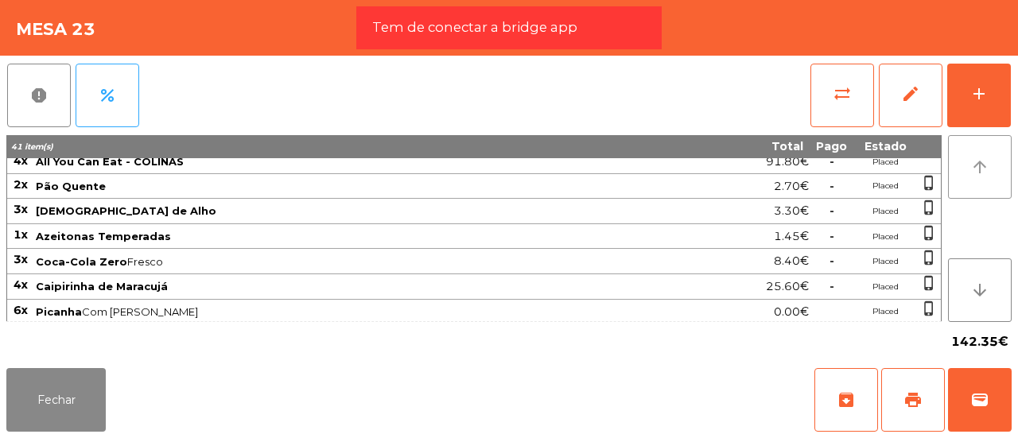
click at [978, 173] on icon "arrow_upward" at bounding box center [979, 166] width 19 height 19
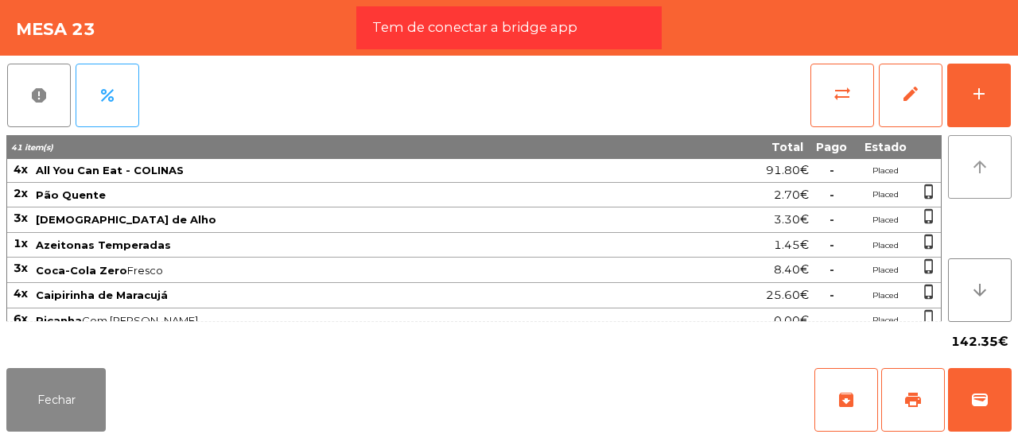
click at [978, 173] on icon "arrow_upward" at bounding box center [979, 166] width 19 height 19
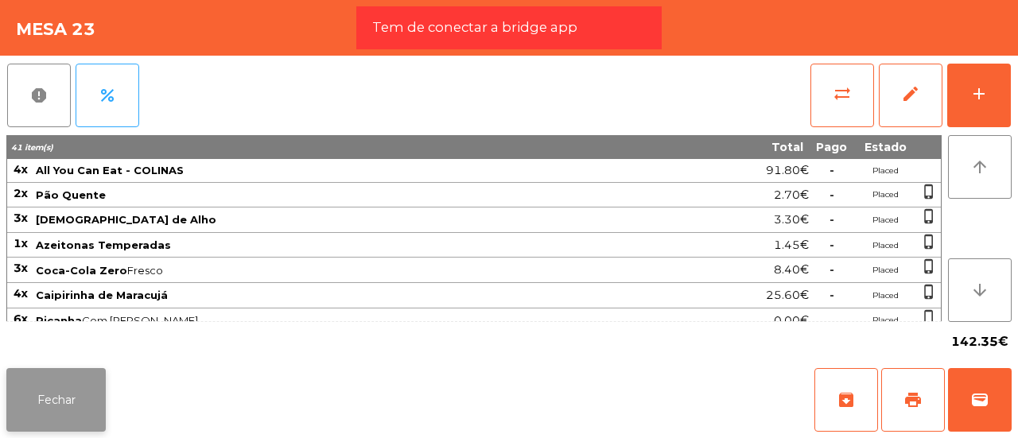
click at [57, 405] on button "Fechar" at bounding box center [55, 400] width 99 height 64
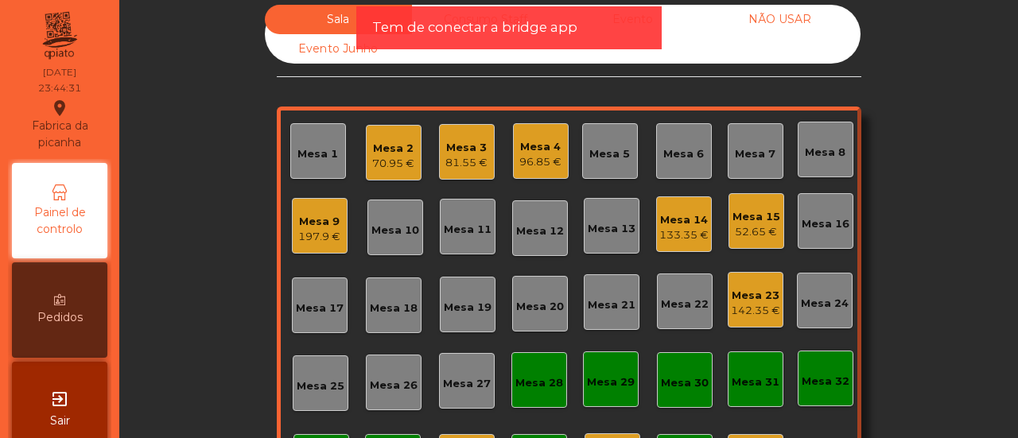
click at [394, 165] on div "70.95 €" at bounding box center [393, 164] width 42 height 16
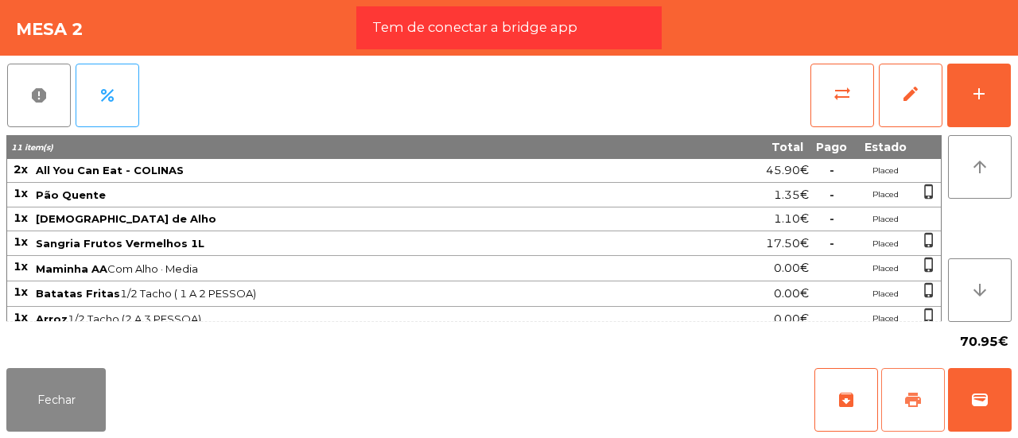
click at [919, 402] on span "print" at bounding box center [912, 399] width 19 height 19
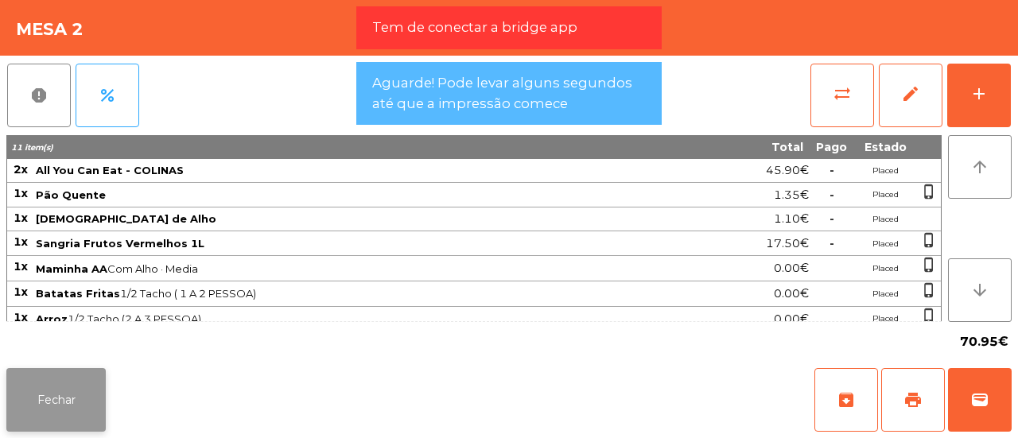
click at [68, 373] on button "Fechar" at bounding box center [55, 400] width 99 height 64
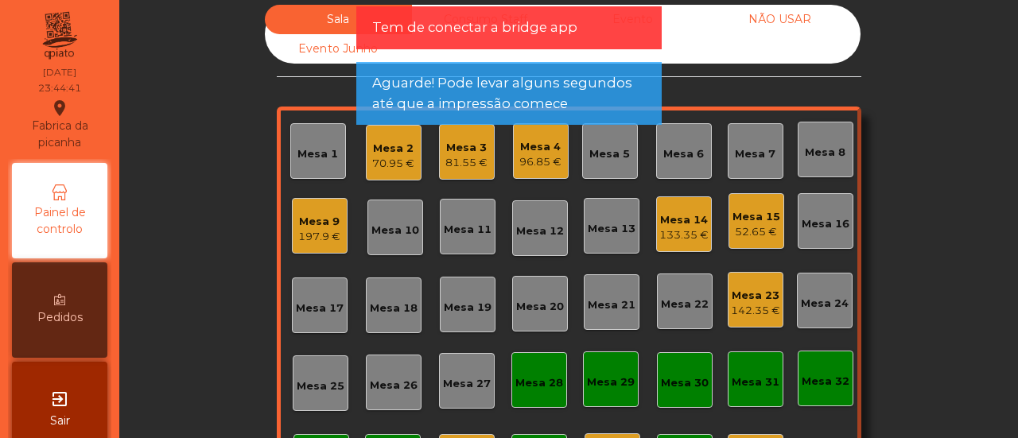
click at [445, 153] on div "Mesa 3" at bounding box center [466, 148] width 42 height 16
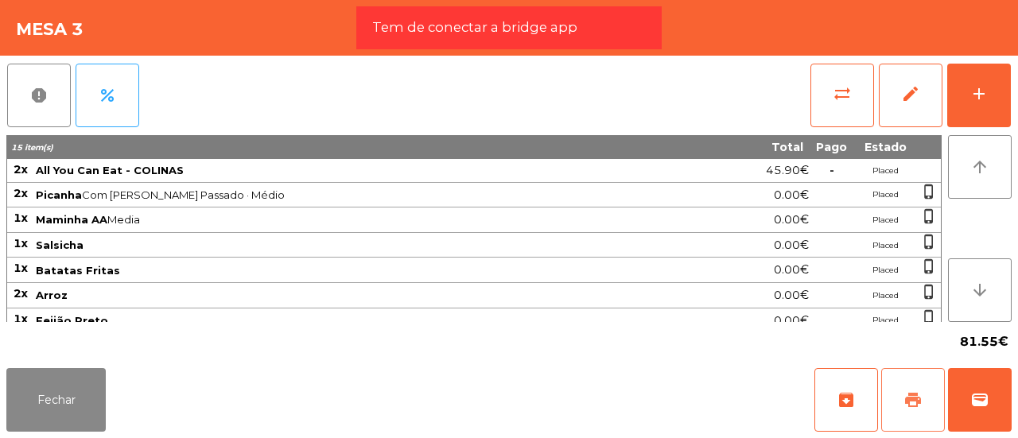
click at [924, 388] on button "print" at bounding box center [913, 400] width 64 height 64
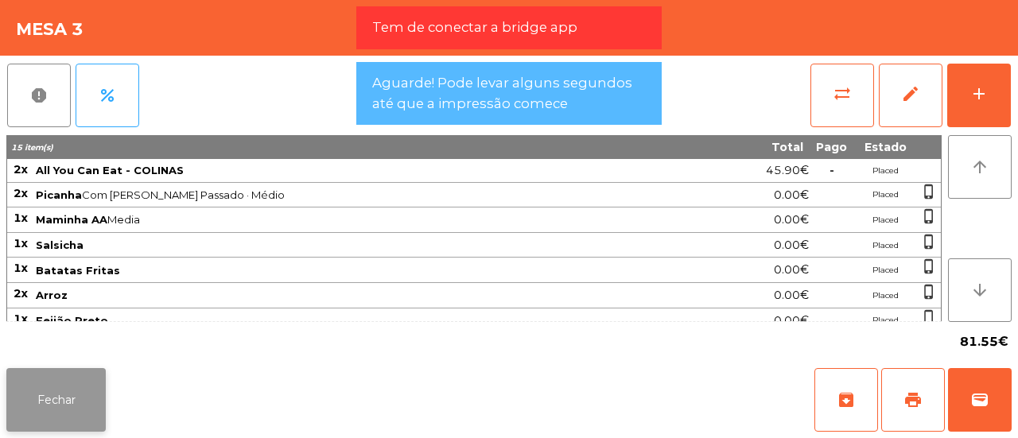
click at [65, 381] on button "Fechar" at bounding box center [55, 400] width 99 height 64
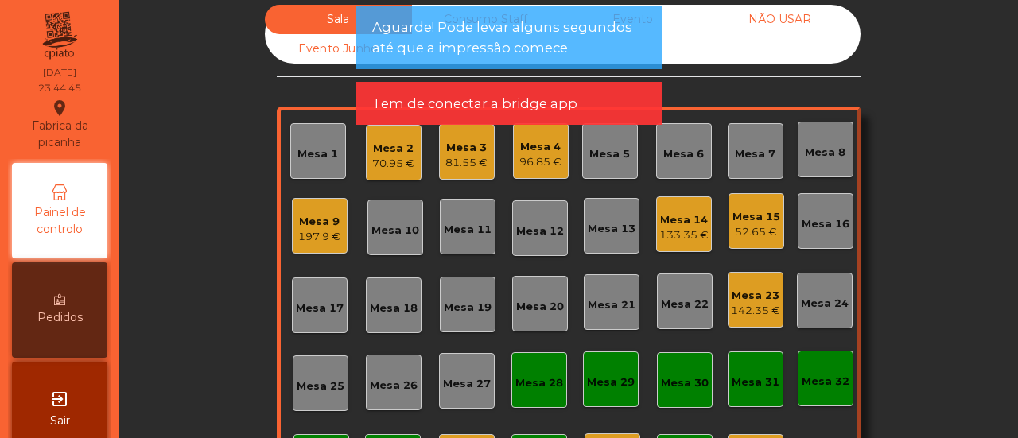
click at [537, 160] on div "96.85 €" at bounding box center [540, 162] width 42 height 16
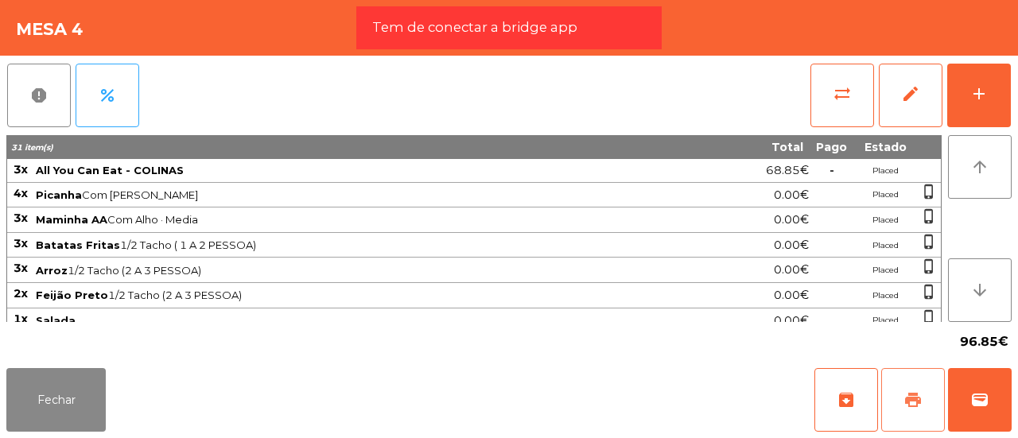
click at [927, 390] on button "print" at bounding box center [913, 400] width 64 height 64
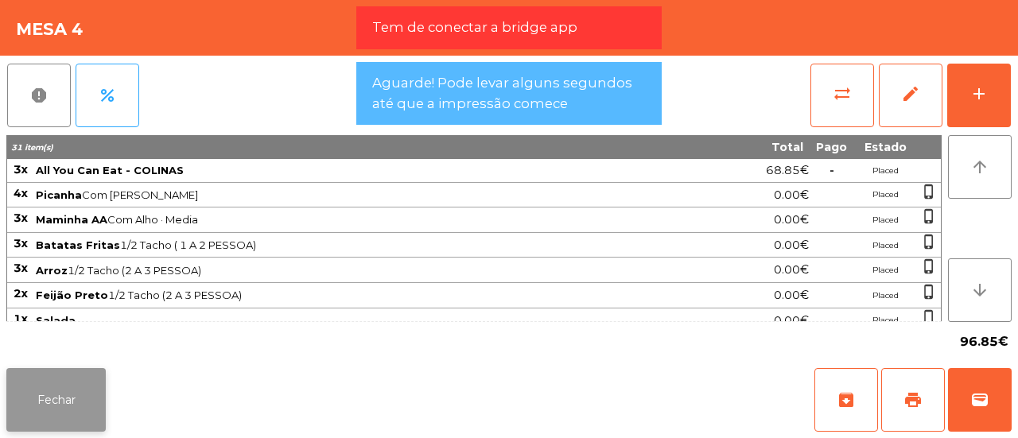
click at [65, 393] on button "Fechar" at bounding box center [55, 400] width 99 height 64
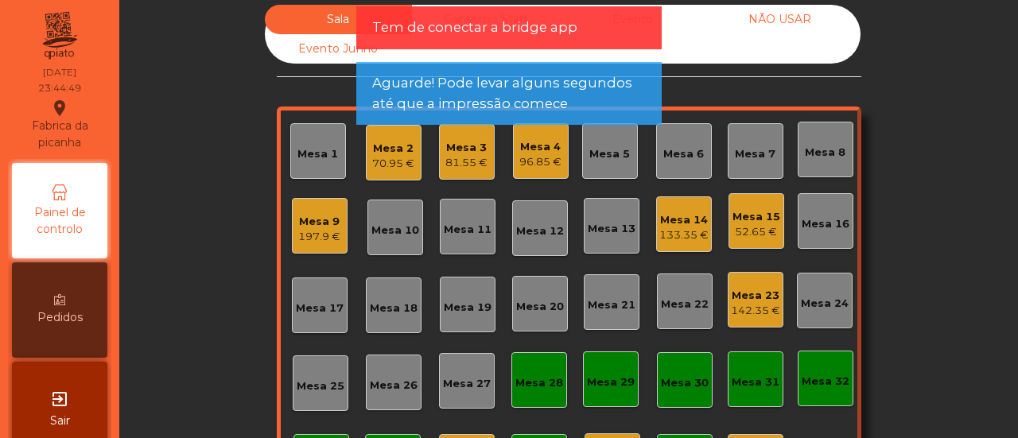
click at [302, 226] on div "Mesa 9" at bounding box center [319, 222] width 42 height 16
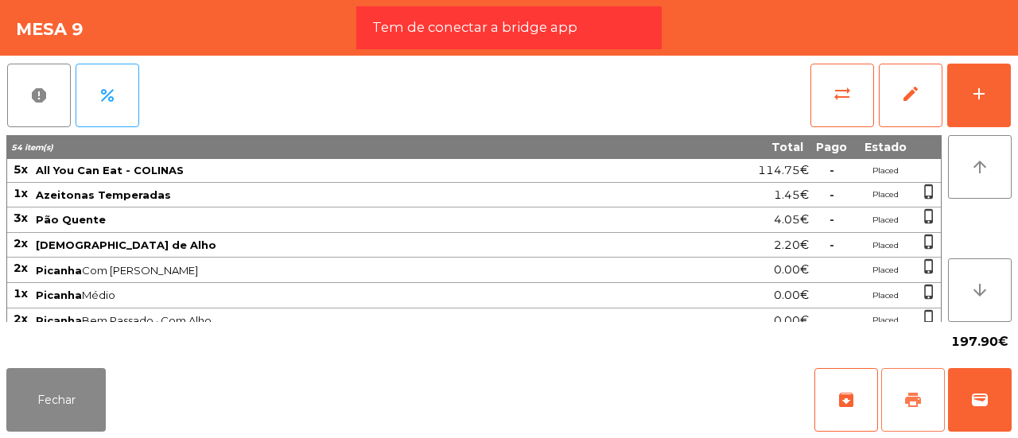
click at [918, 379] on button "print" at bounding box center [913, 400] width 64 height 64
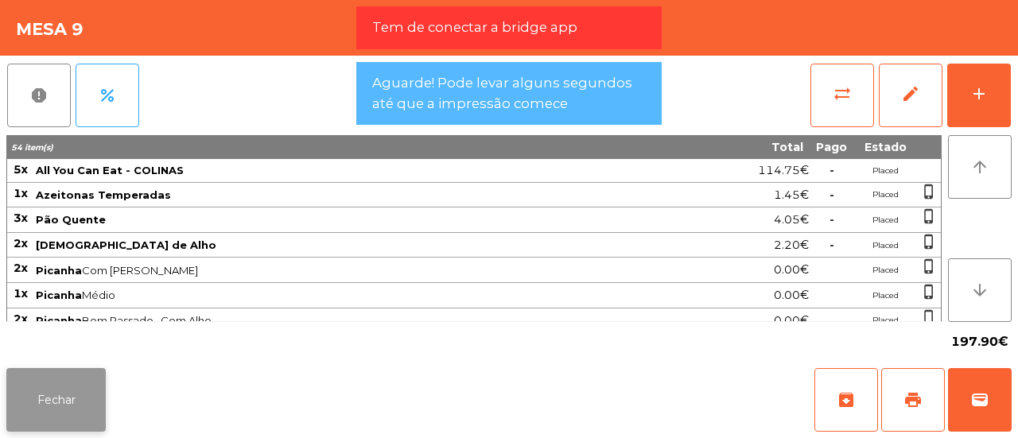
click at [83, 386] on button "Fechar" at bounding box center [55, 400] width 99 height 64
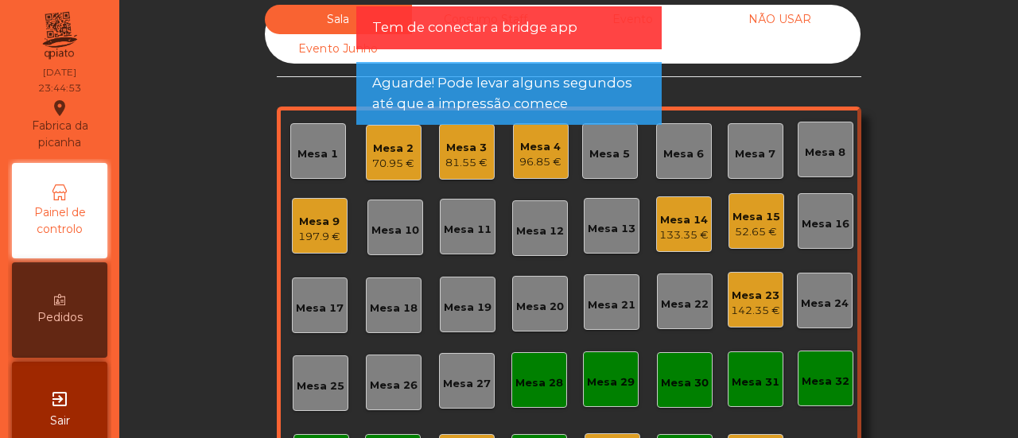
click at [675, 226] on div "Mesa 14" at bounding box center [683, 220] width 49 height 16
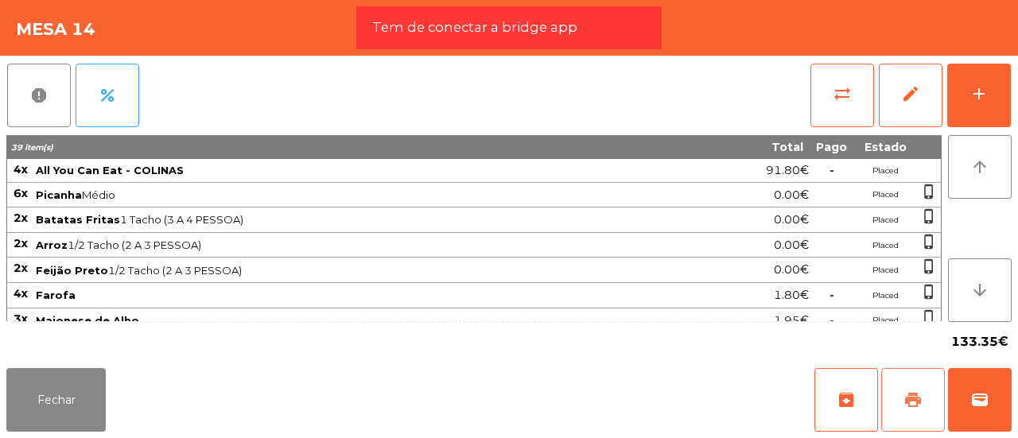
drag, startPoint x: 909, startPoint y: 389, endPoint x: 223, endPoint y: 357, distance: 686.8
click at [223, 357] on app-table-orders "Mesa 14 report percent sync_alt edit add 39 item(s) Total Pago Estado 4x All Yo…" at bounding box center [509, 219] width 1018 height 438
click at [59, 398] on button "Fechar" at bounding box center [55, 400] width 99 height 64
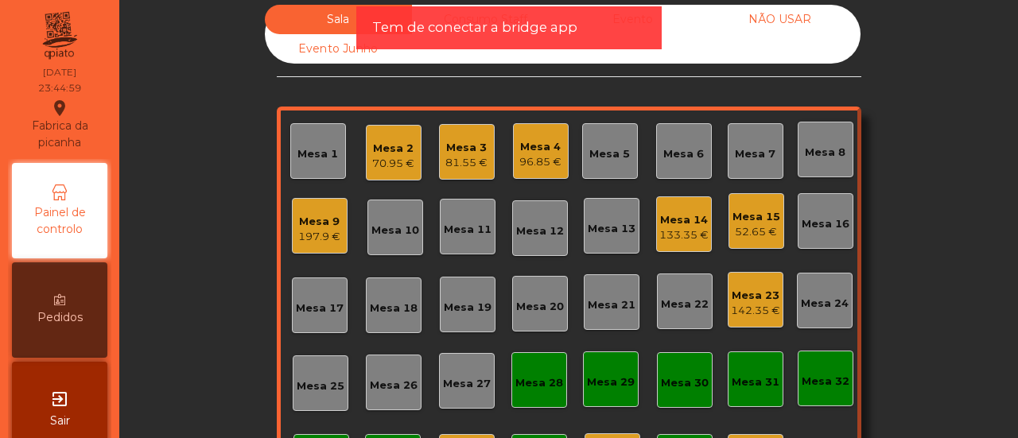
click at [767, 230] on div "52.65 €" at bounding box center [756, 232] width 48 height 16
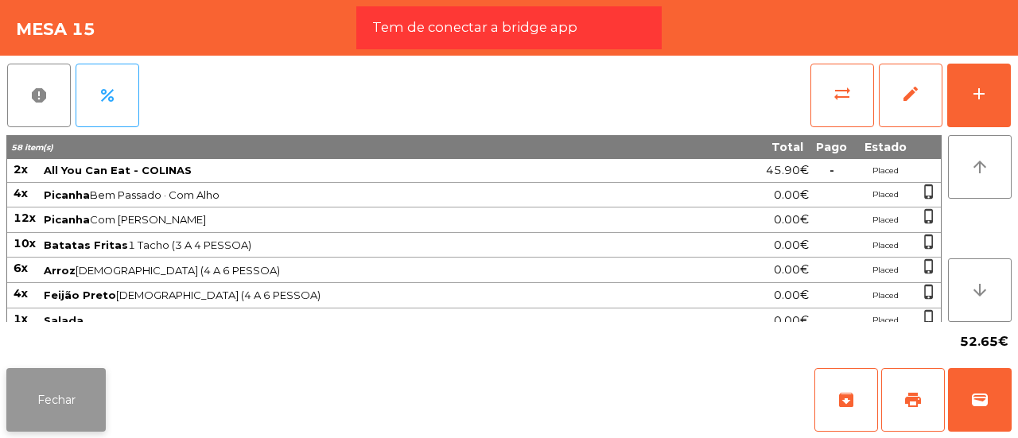
click at [71, 387] on button "Fechar" at bounding box center [55, 400] width 99 height 64
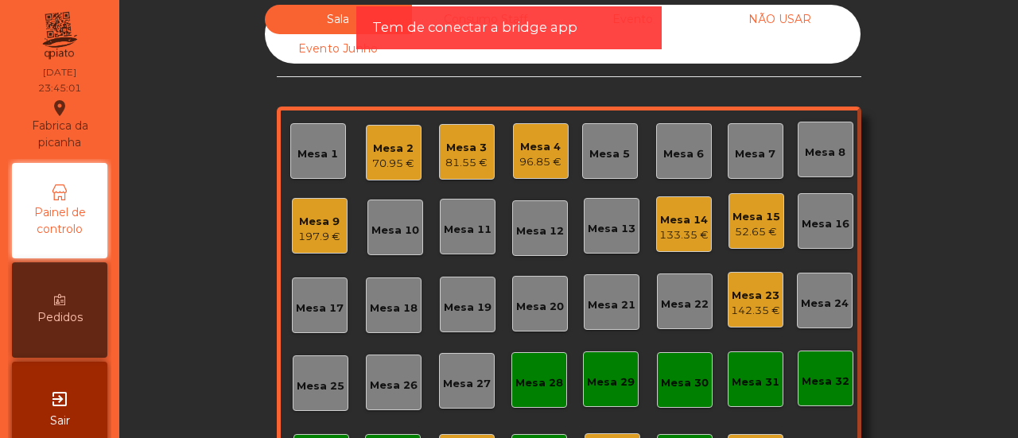
click at [764, 304] on div "142.35 €" at bounding box center [755, 311] width 49 height 16
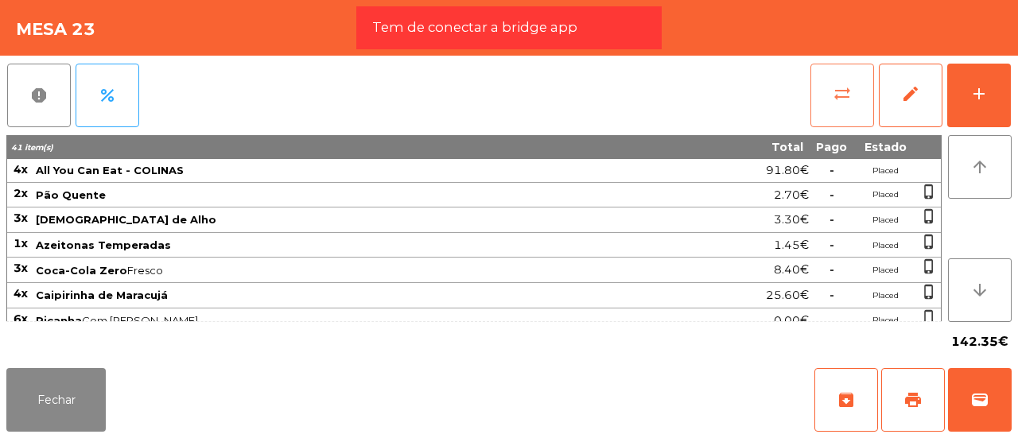
click at [828, 82] on button "sync_alt" at bounding box center [842, 96] width 64 height 64
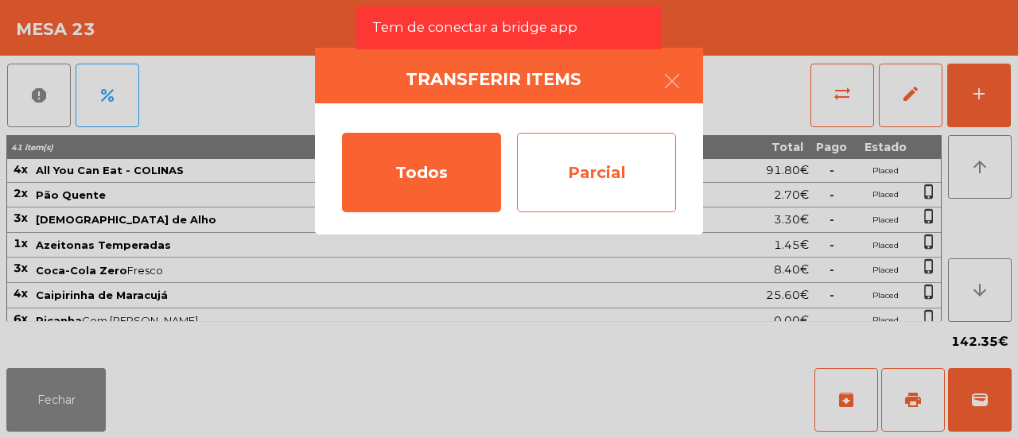
click at [567, 162] on div "Parcial" at bounding box center [596, 172] width 159 height 79
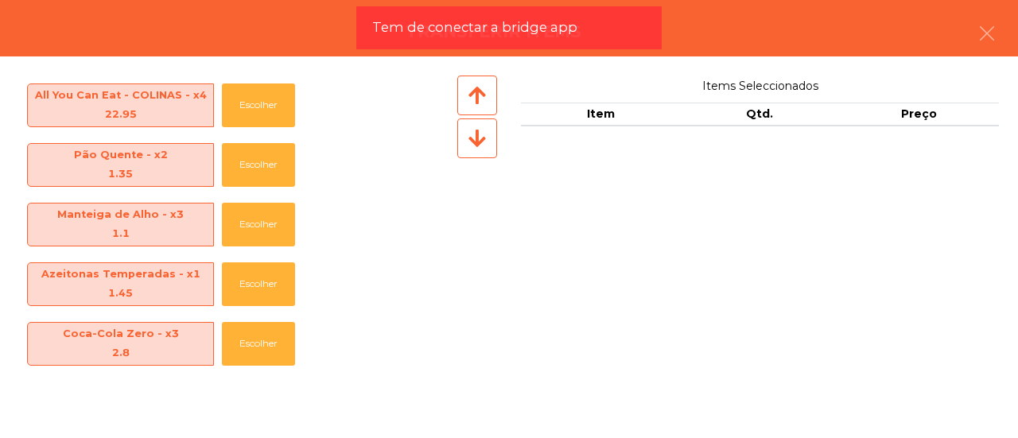
click at [471, 145] on icon at bounding box center [476, 138] width 17 height 20
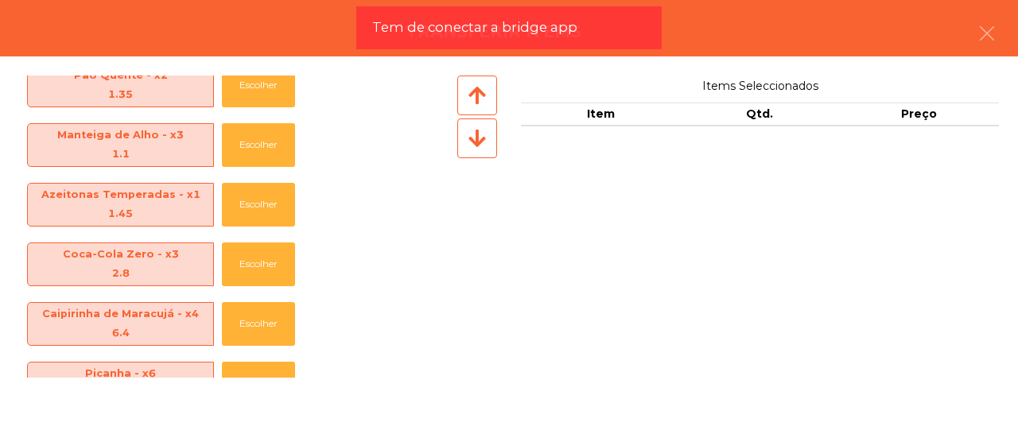
click at [471, 145] on icon at bounding box center [476, 138] width 17 height 20
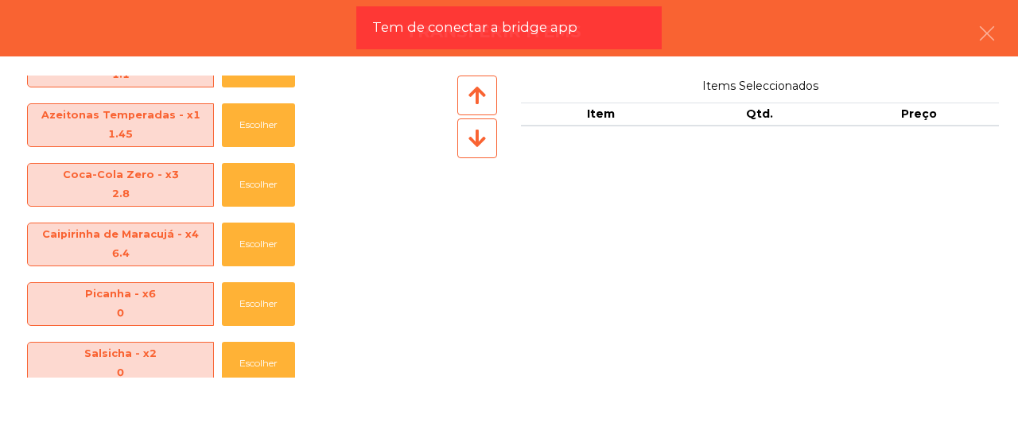
click at [471, 145] on icon at bounding box center [476, 138] width 17 height 20
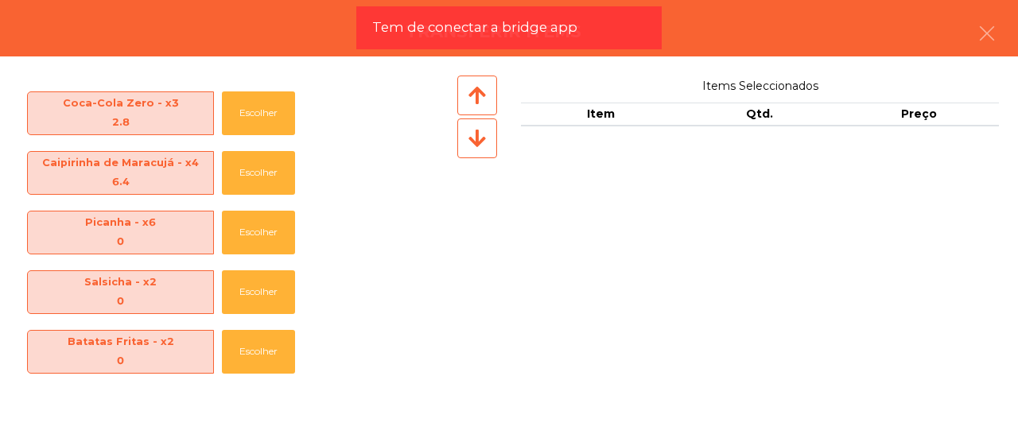
scroll to position [238, 0]
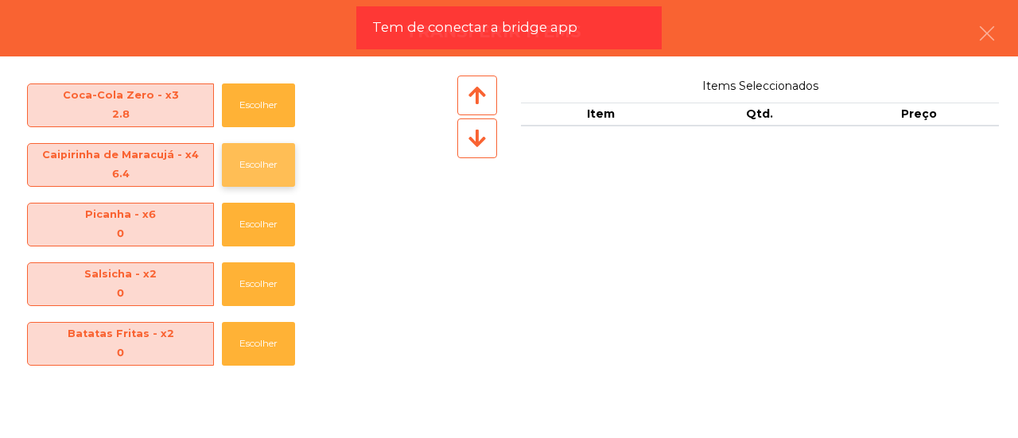
click at [269, 154] on button "Escolher" at bounding box center [258, 165] width 73 height 44
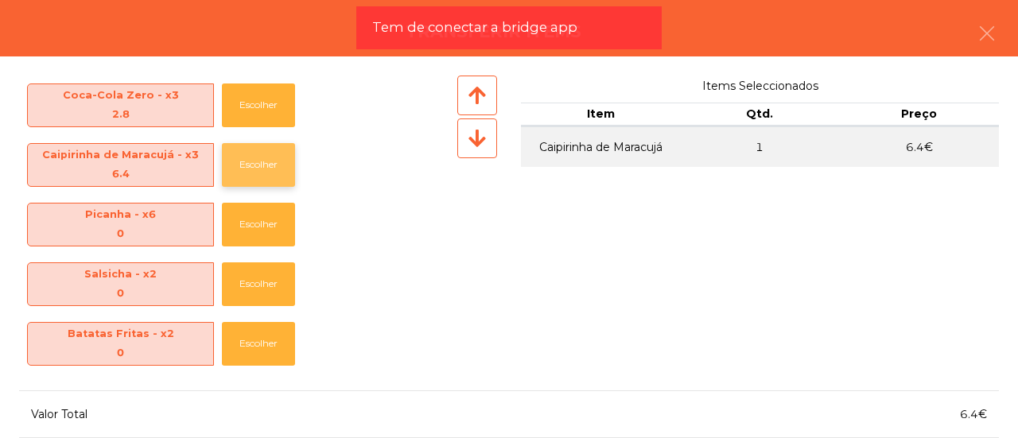
click at [269, 154] on button "Escolher" at bounding box center [258, 165] width 73 height 44
click at [468, 131] on icon at bounding box center [476, 138] width 17 height 20
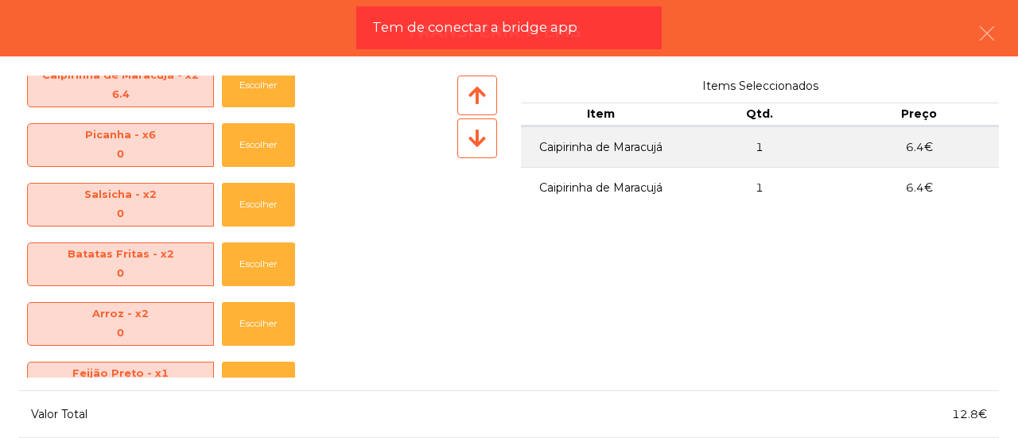
click at [468, 131] on icon at bounding box center [476, 138] width 17 height 20
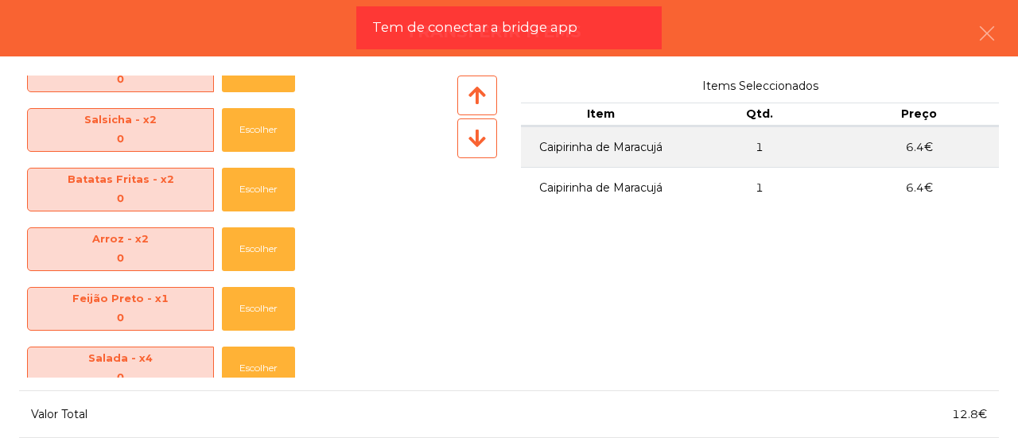
click at [468, 131] on icon at bounding box center [476, 138] width 17 height 20
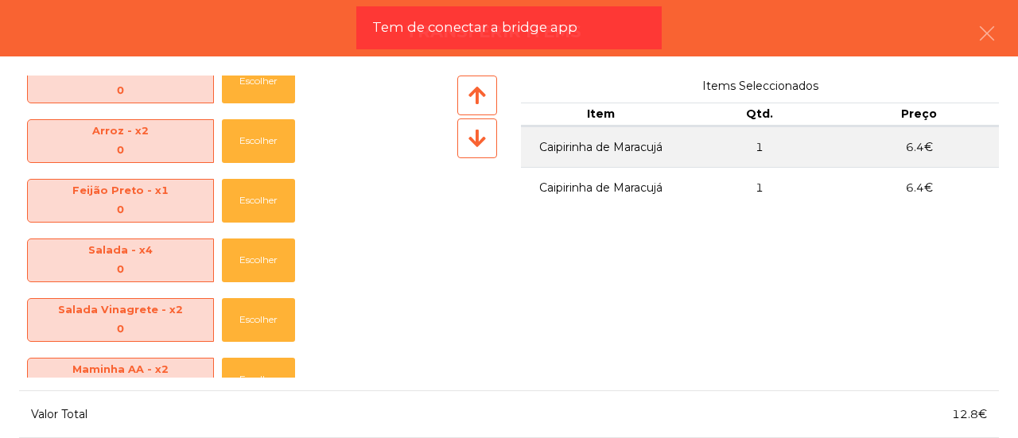
click at [468, 131] on icon at bounding box center [476, 138] width 17 height 20
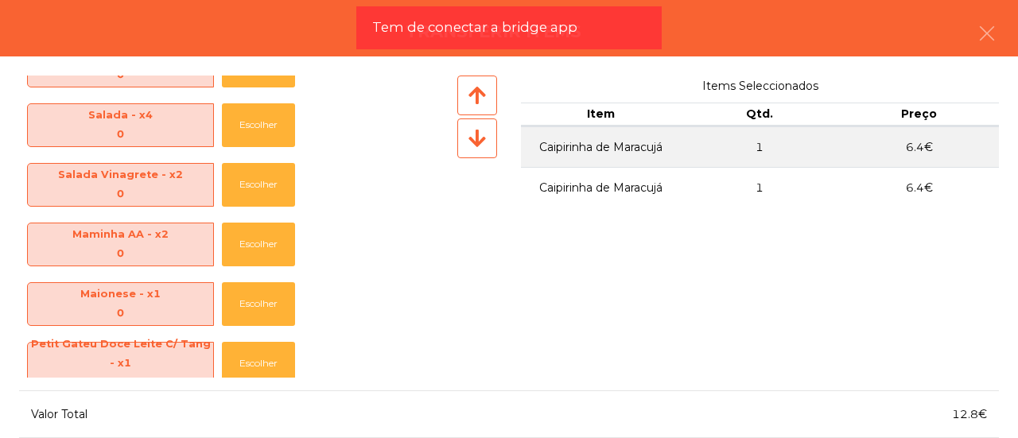
click at [468, 131] on icon at bounding box center [476, 138] width 17 height 20
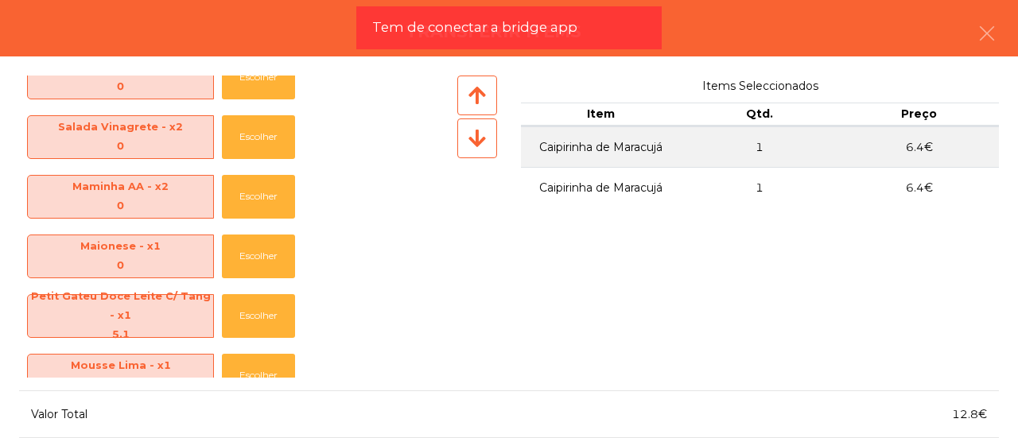
scroll to position [711, 0]
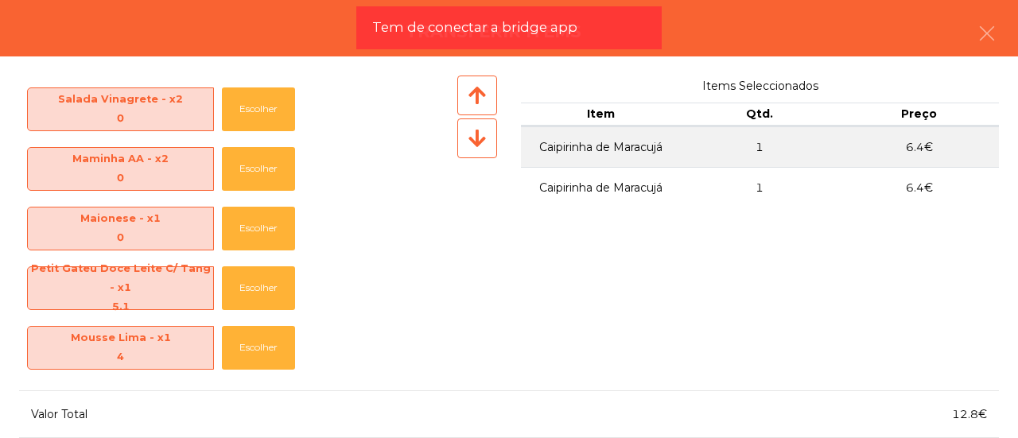
click at [468, 131] on icon at bounding box center [476, 138] width 17 height 20
click at [278, 292] on button "Escolher" at bounding box center [258, 288] width 73 height 44
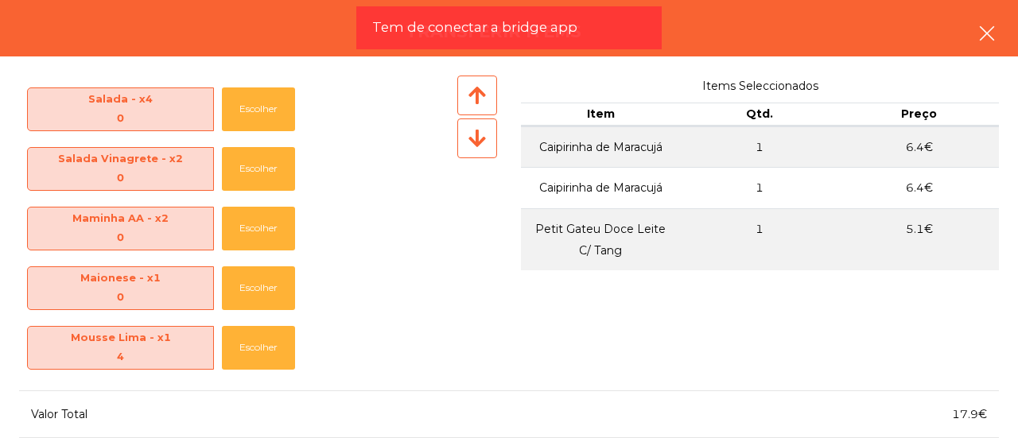
click at [989, 26] on icon "button" at bounding box center [986, 33] width 19 height 19
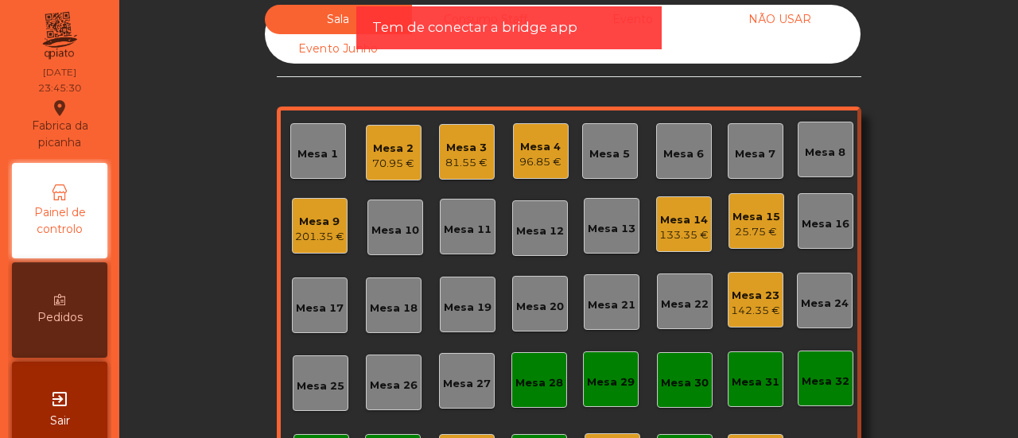
click at [739, 288] on div "Mesa 23" at bounding box center [755, 296] width 49 height 16
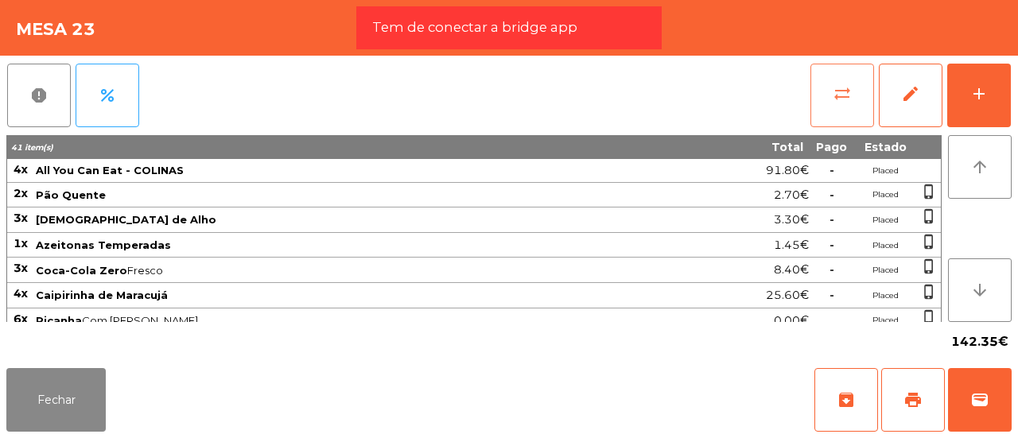
click at [852, 107] on button "sync_alt" at bounding box center [842, 96] width 64 height 64
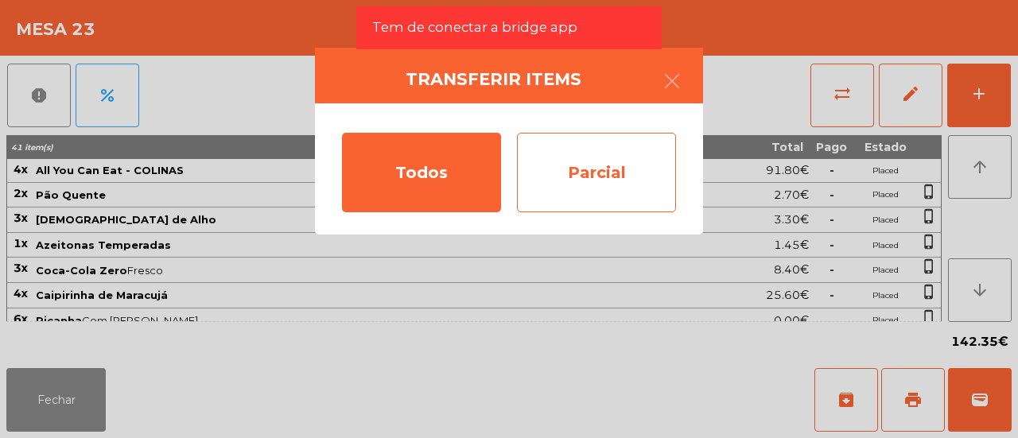
click at [633, 168] on div "Parcial" at bounding box center [596, 172] width 159 height 79
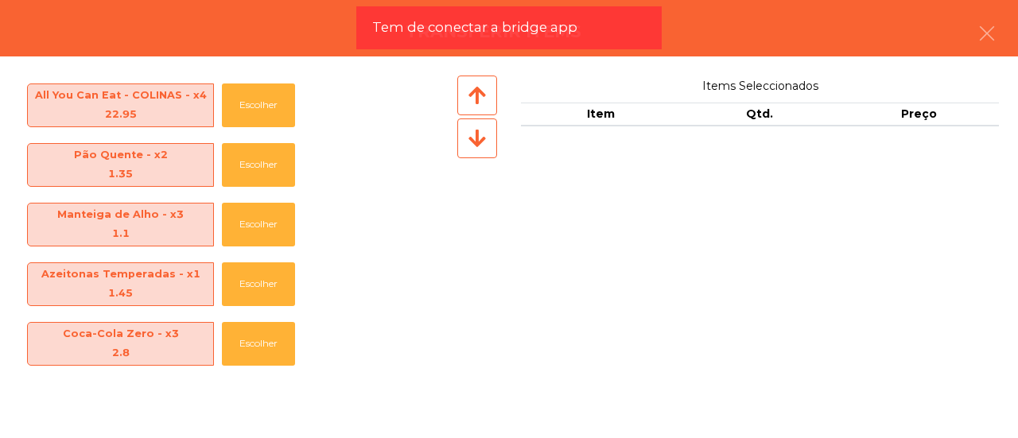
click at [472, 140] on icon at bounding box center [476, 138] width 17 height 20
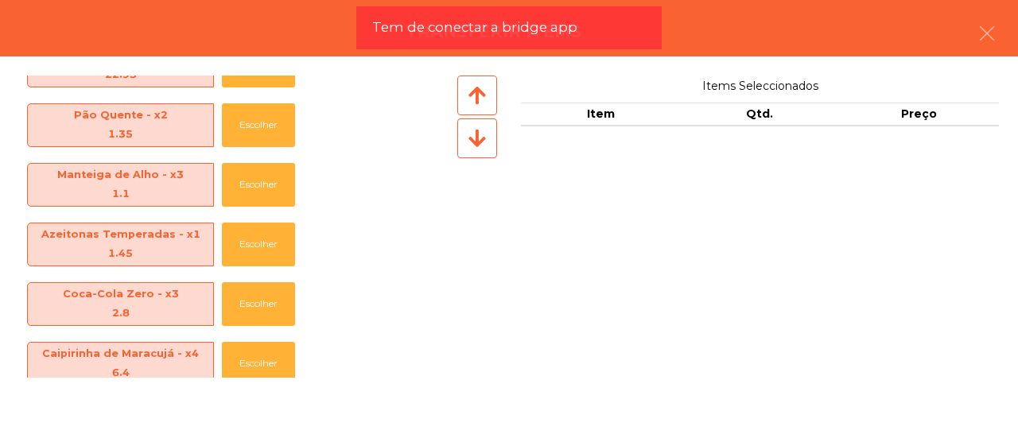
click at [472, 140] on icon at bounding box center [476, 138] width 17 height 20
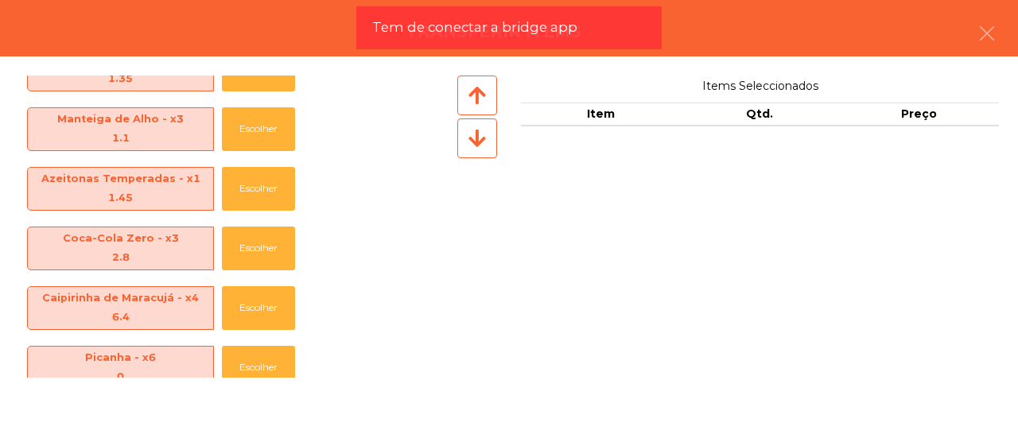
click at [472, 140] on icon at bounding box center [476, 138] width 17 height 20
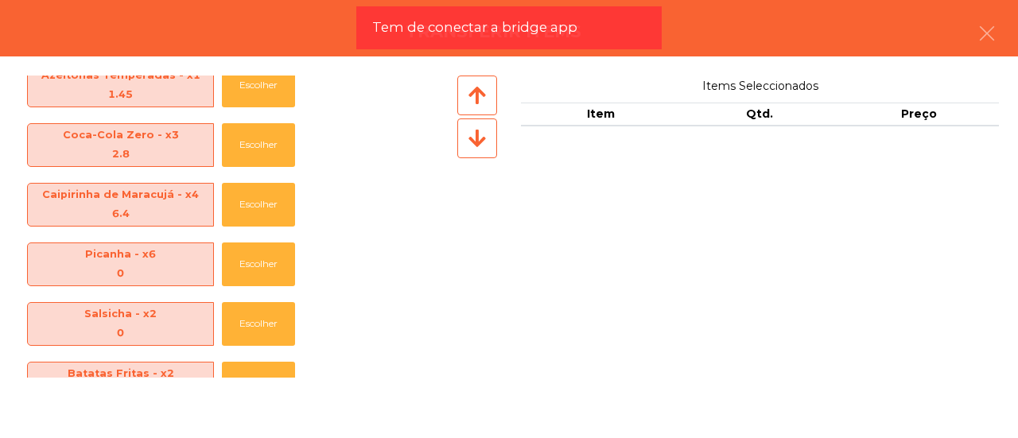
click at [472, 140] on icon at bounding box center [476, 138] width 17 height 20
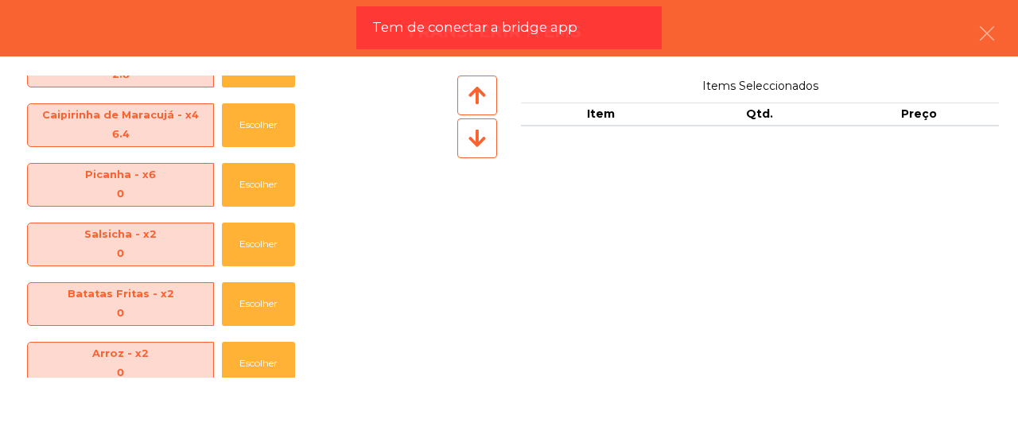
scroll to position [318, 0]
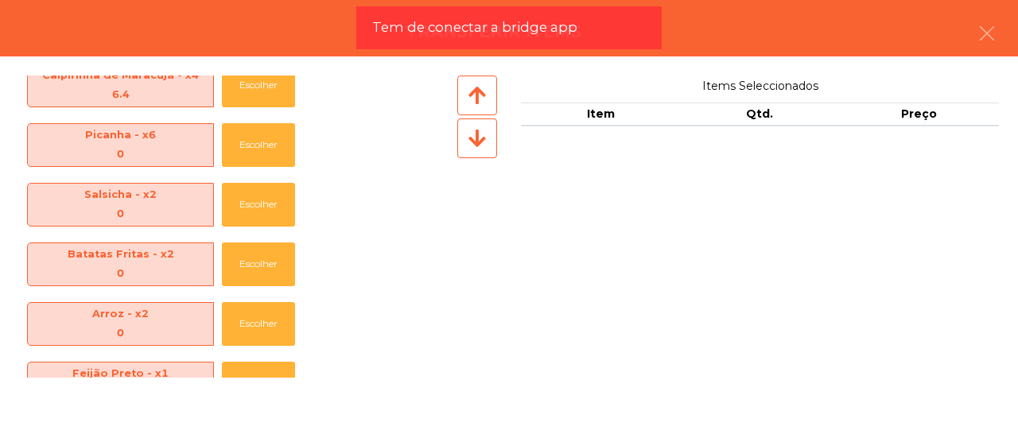
click at [479, 132] on icon at bounding box center [476, 138] width 17 height 20
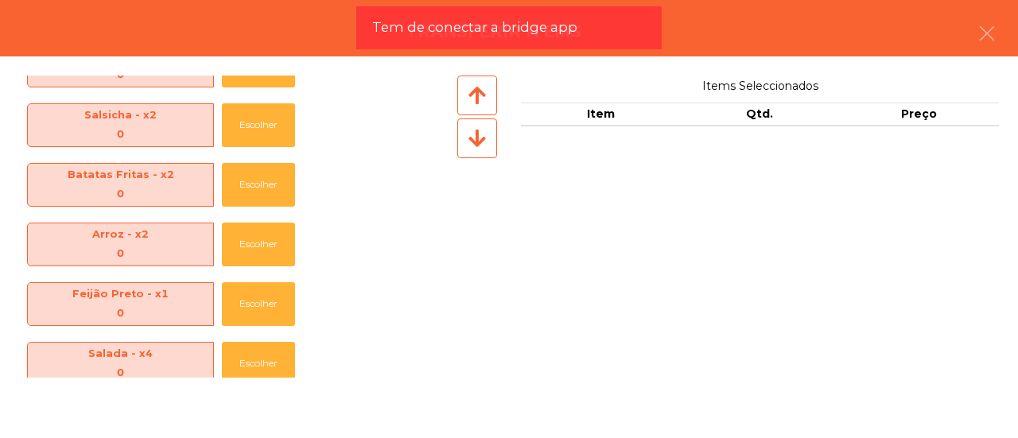
click at [479, 132] on icon at bounding box center [476, 138] width 17 height 20
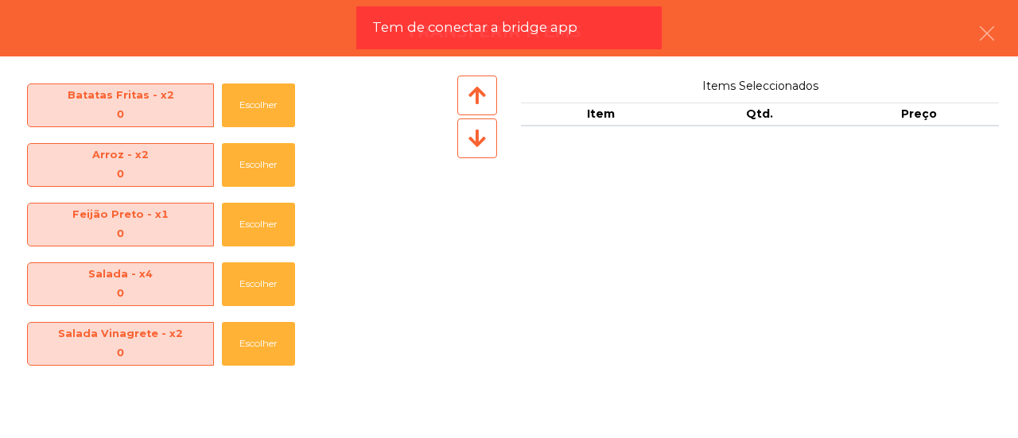
click at [479, 132] on icon at bounding box center [476, 138] width 17 height 20
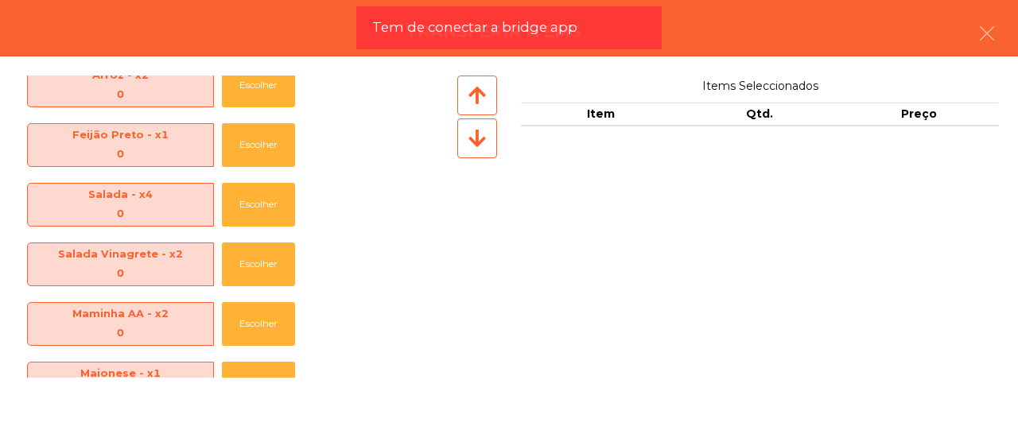
click at [479, 132] on icon at bounding box center [476, 138] width 17 height 20
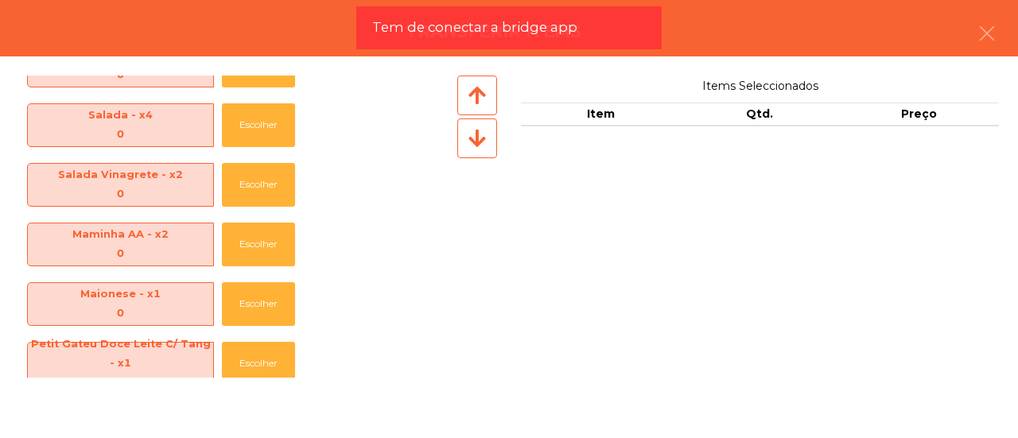
click at [479, 132] on icon at bounding box center [476, 138] width 17 height 20
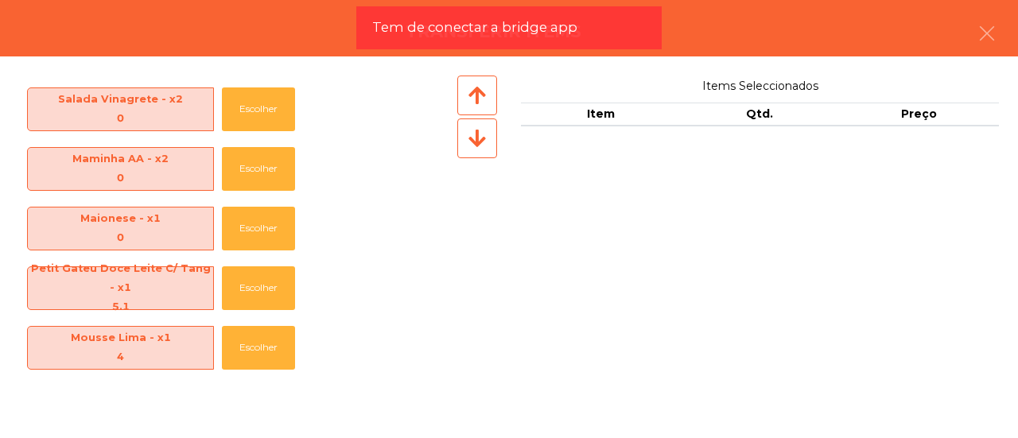
click at [479, 132] on icon at bounding box center [476, 138] width 17 height 20
click at [477, 134] on icon at bounding box center [476, 138] width 17 height 20
click at [480, 104] on icon at bounding box center [476, 95] width 17 height 20
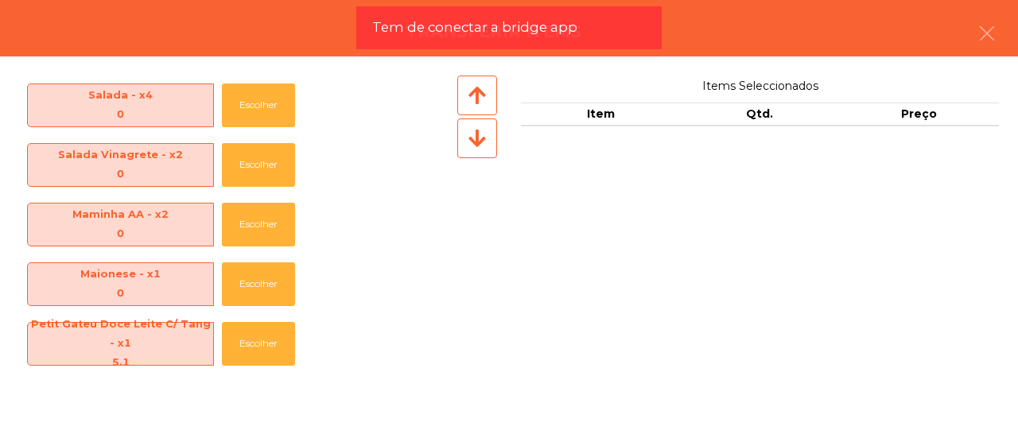
click at [480, 104] on icon at bounding box center [476, 95] width 17 height 20
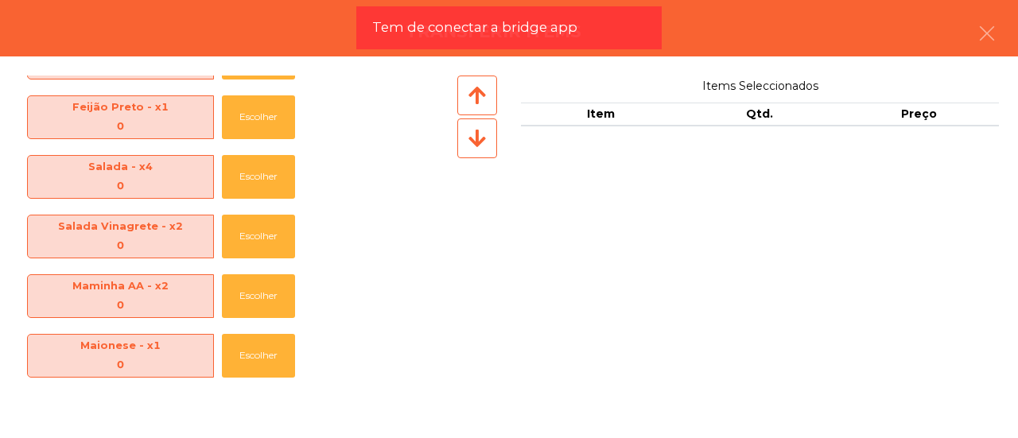
click at [480, 104] on icon at bounding box center [476, 95] width 17 height 20
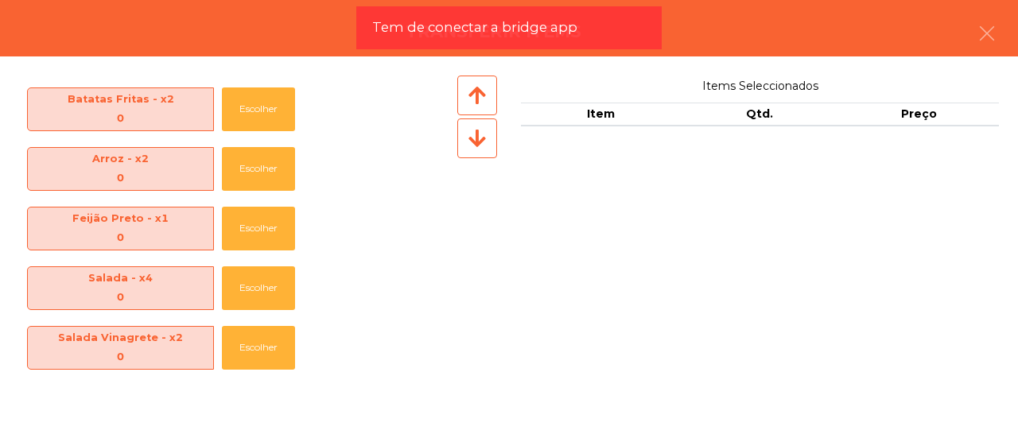
click at [480, 104] on icon at bounding box center [476, 95] width 17 height 20
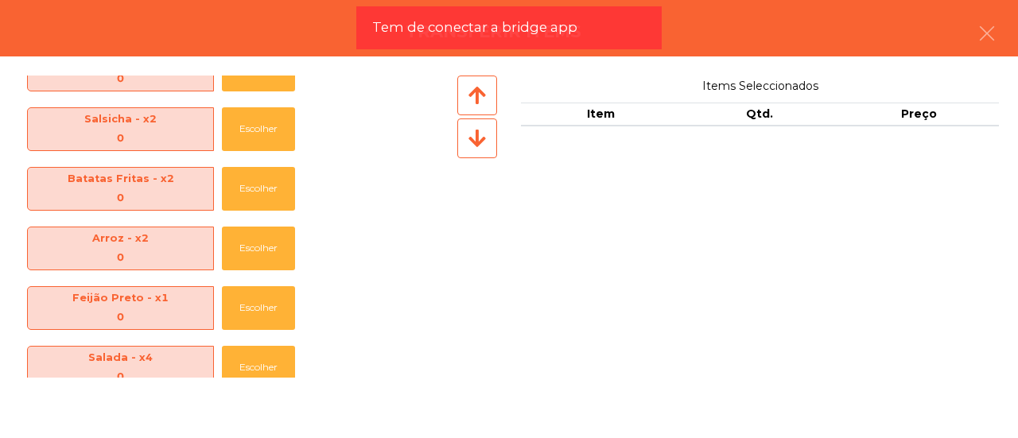
click at [480, 104] on icon at bounding box center [476, 95] width 17 height 20
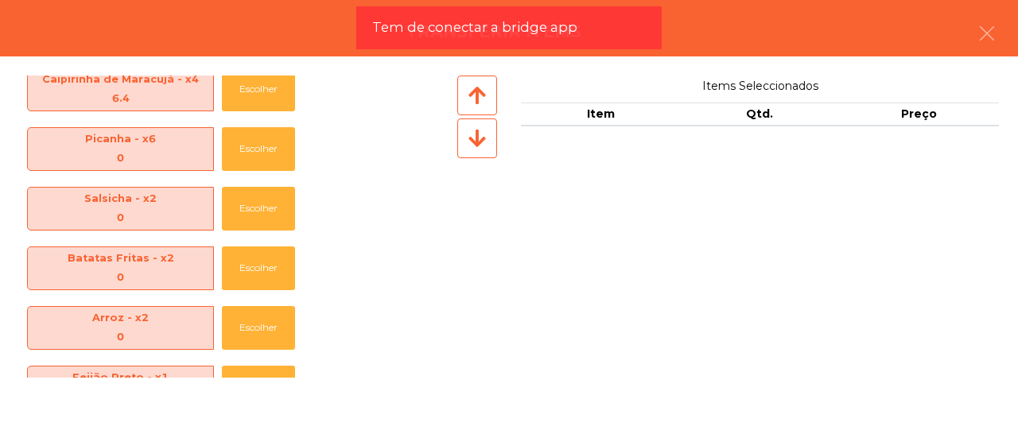
click at [480, 104] on icon at bounding box center [476, 95] width 17 height 20
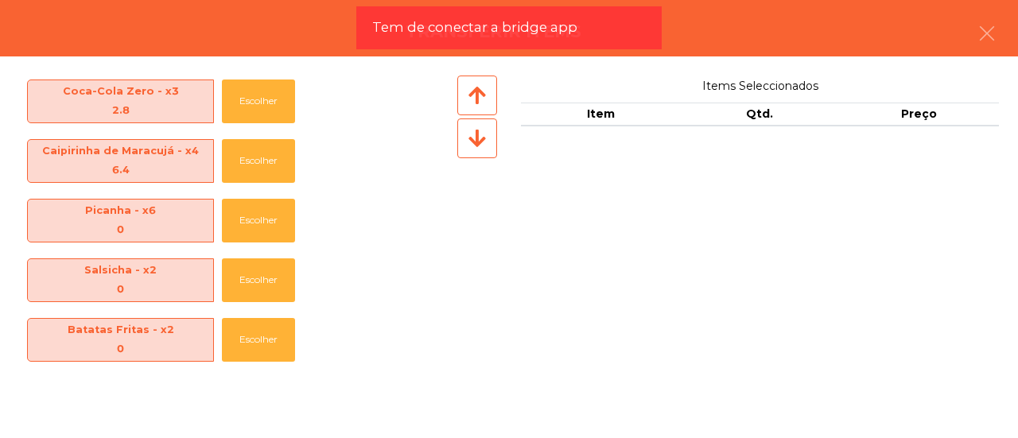
click at [480, 104] on icon at bounding box center [476, 95] width 17 height 20
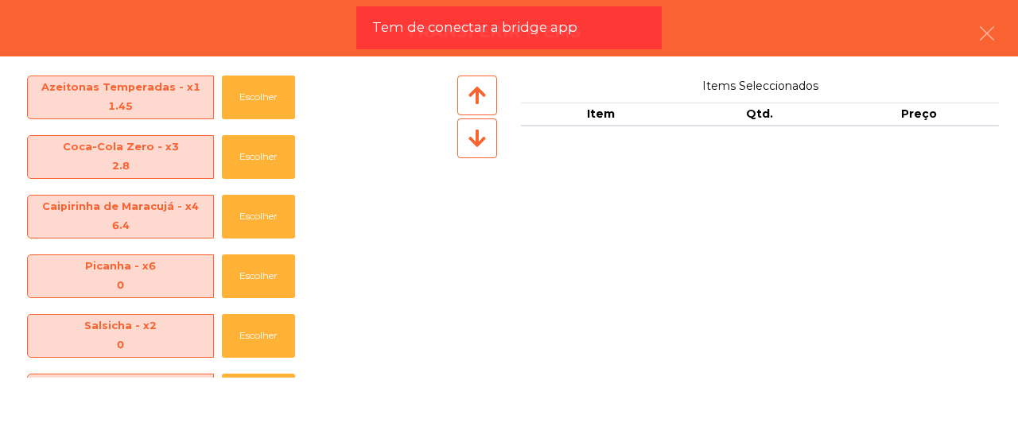
scroll to position [155, 0]
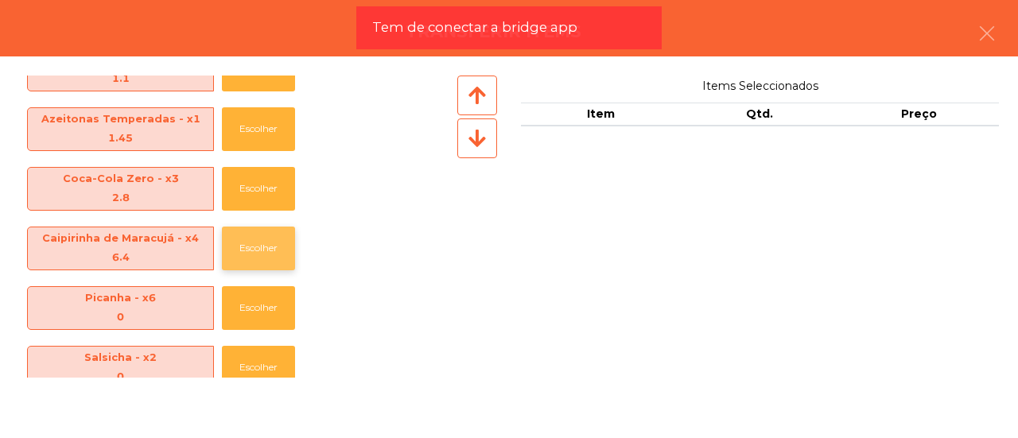
click at [254, 250] on button "Escolher" at bounding box center [258, 249] width 73 height 44
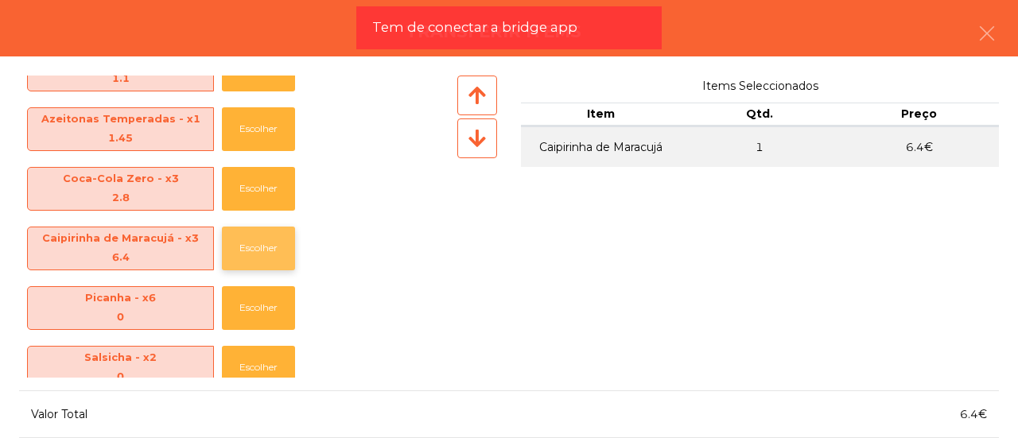
click at [254, 250] on button "Escolher" at bounding box center [258, 249] width 73 height 44
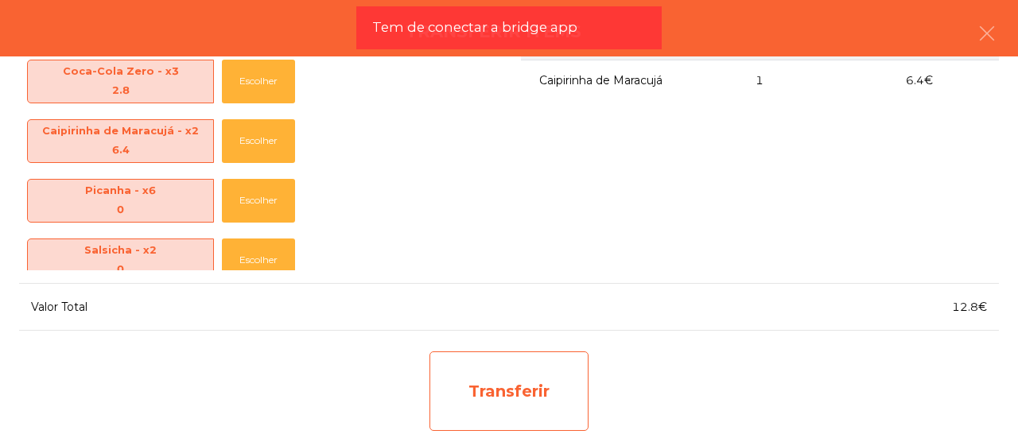
click at [501, 383] on div "Transferir" at bounding box center [508, 390] width 159 height 79
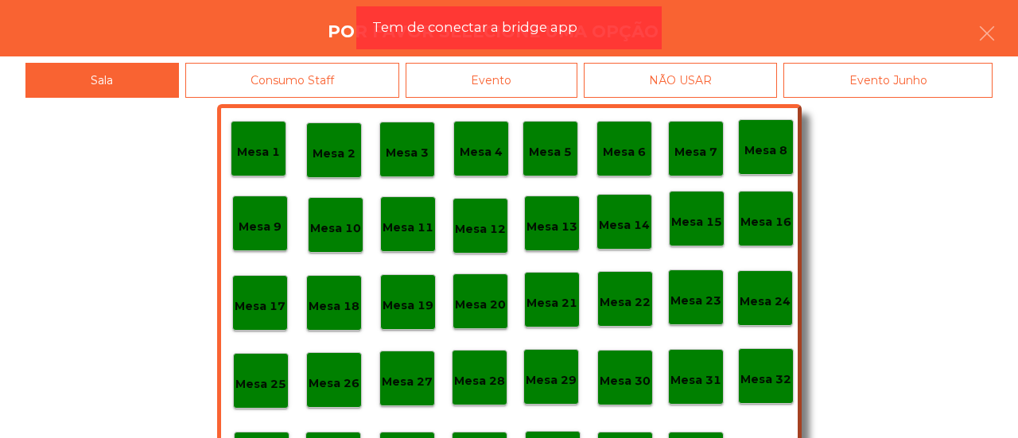
click at [758, 391] on div "Mesa 32" at bounding box center [766, 376] width 56 height 56
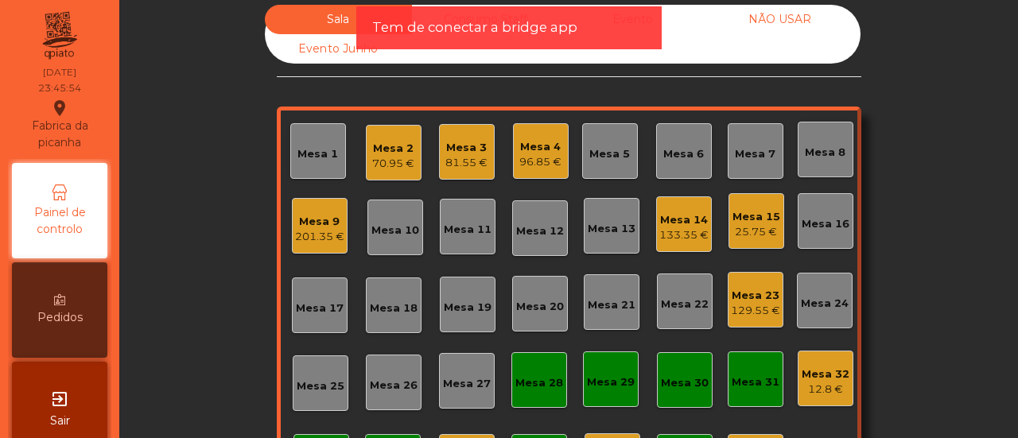
click at [754, 295] on div "Mesa 23" at bounding box center [755, 296] width 49 height 16
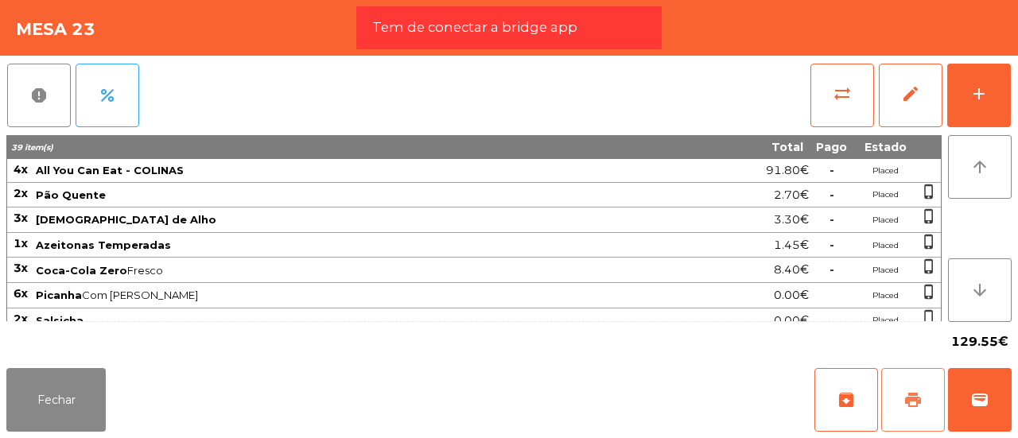
click at [924, 396] on button "print" at bounding box center [913, 400] width 64 height 64
click at [42, 407] on button "Fechar" at bounding box center [55, 400] width 99 height 64
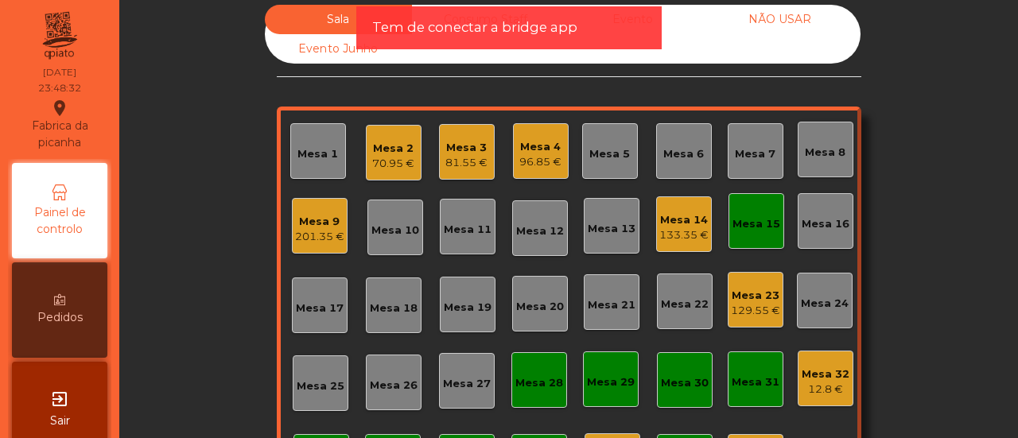
click at [316, 242] on div "201.35 €" at bounding box center [319, 237] width 49 height 16
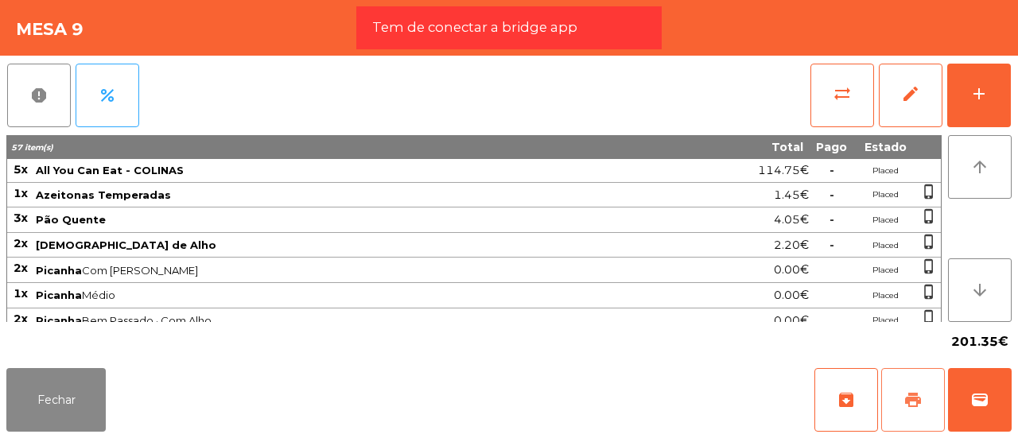
click at [929, 401] on button "print" at bounding box center [913, 400] width 64 height 64
click at [62, 401] on button "Fechar" at bounding box center [55, 400] width 99 height 64
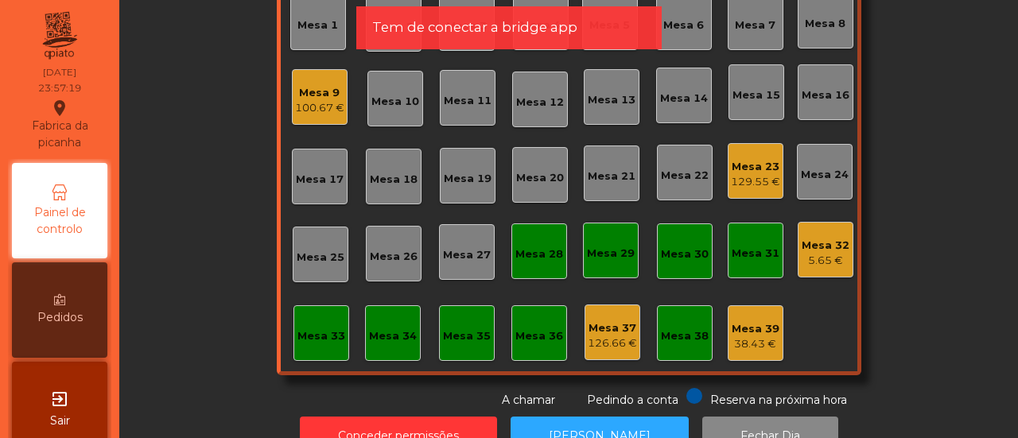
scroll to position [0, 0]
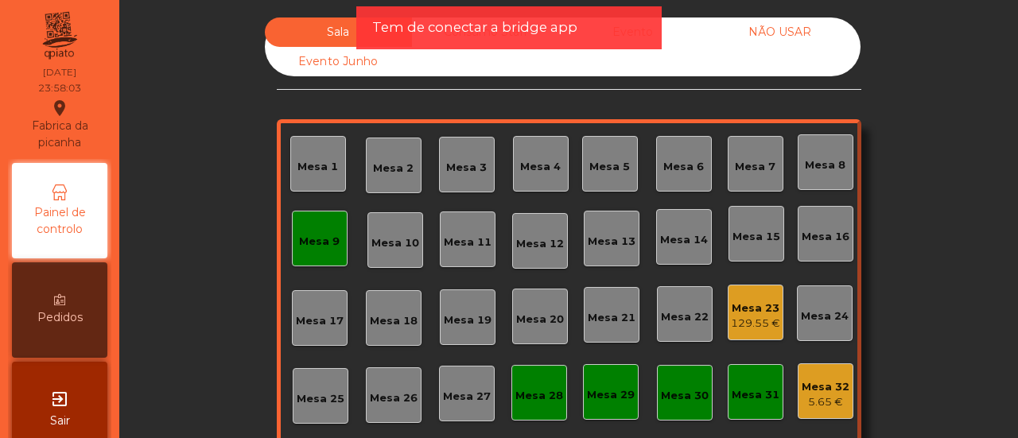
click at [322, 228] on div "Mesa 9" at bounding box center [319, 238] width 41 height 22
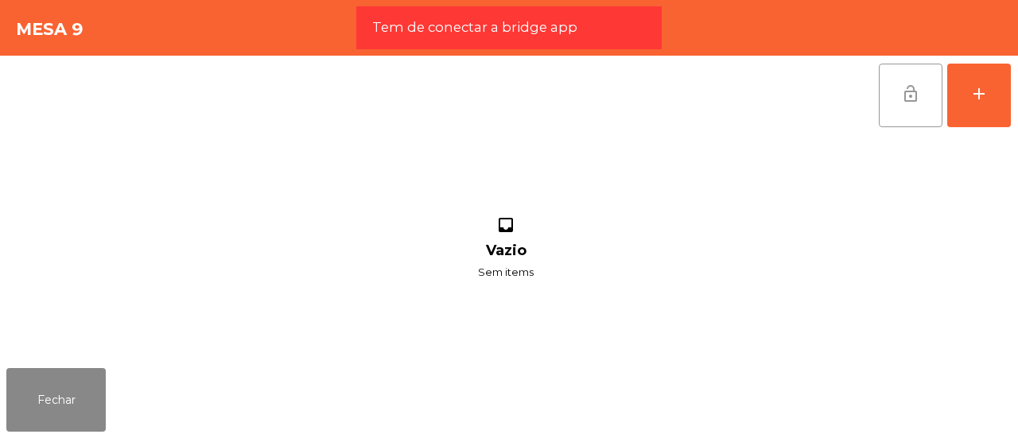
click at [919, 103] on button "lock_open" at bounding box center [910, 96] width 64 height 64
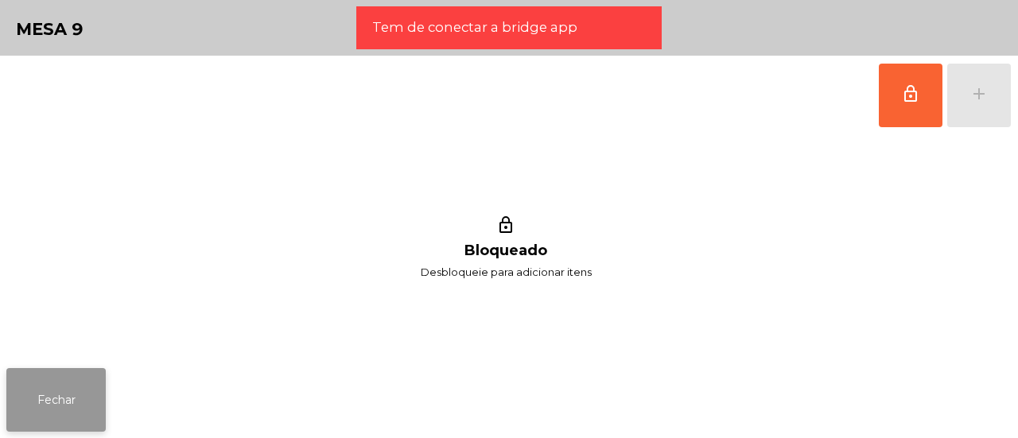
click at [44, 411] on button "Fechar" at bounding box center [55, 400] width 99 height 64
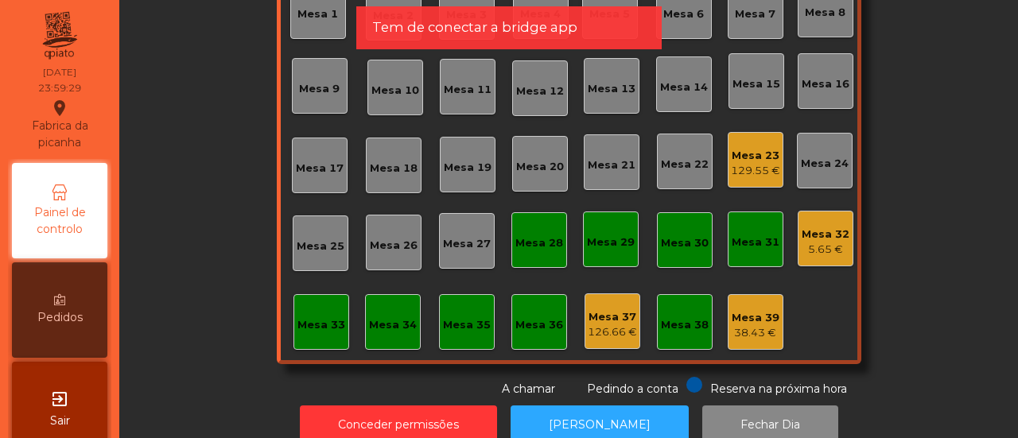
scroll to position [154, 0]
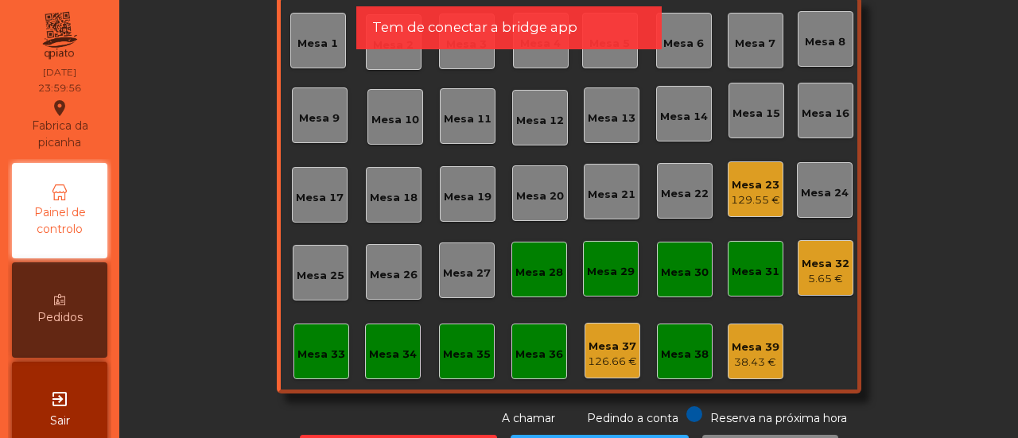
scroll to position [169, 0]
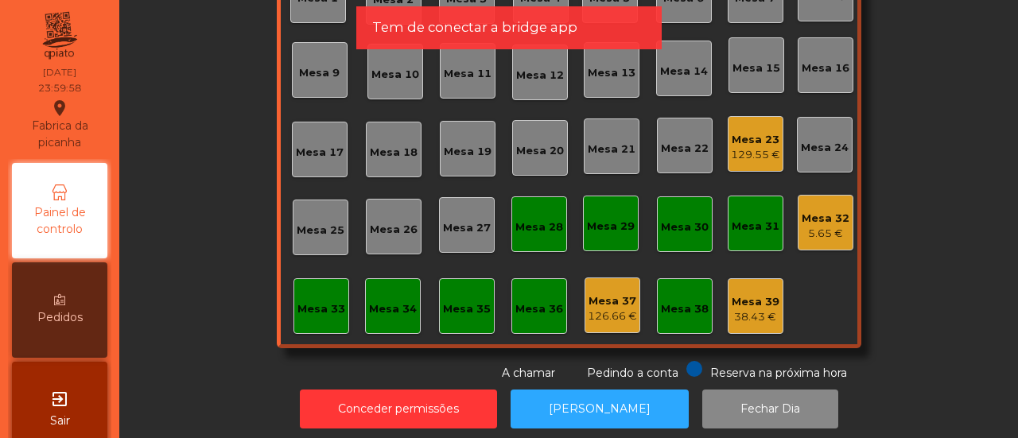
click at [820, 229] on div "5.65 €" at bounding box center [825, 234] width 48 height 16
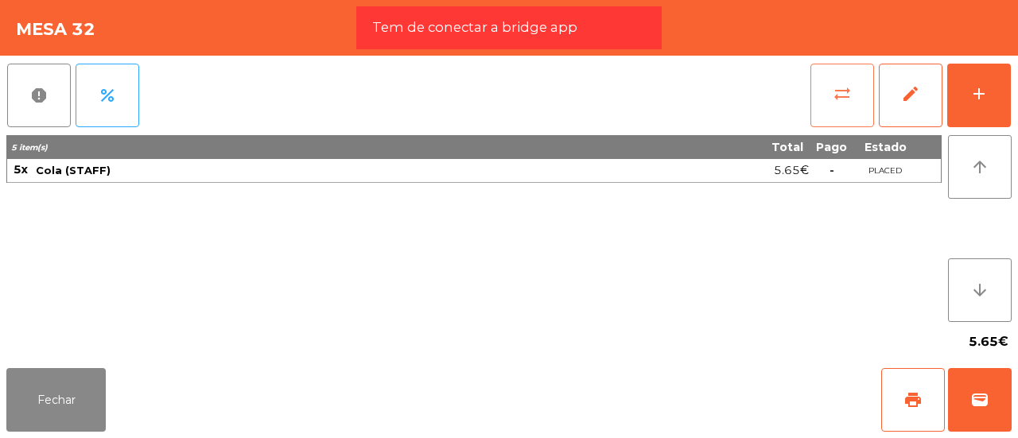
click at [860, 89] on button "sync_alt" at bounding box center [842, 96] width 64 height 64
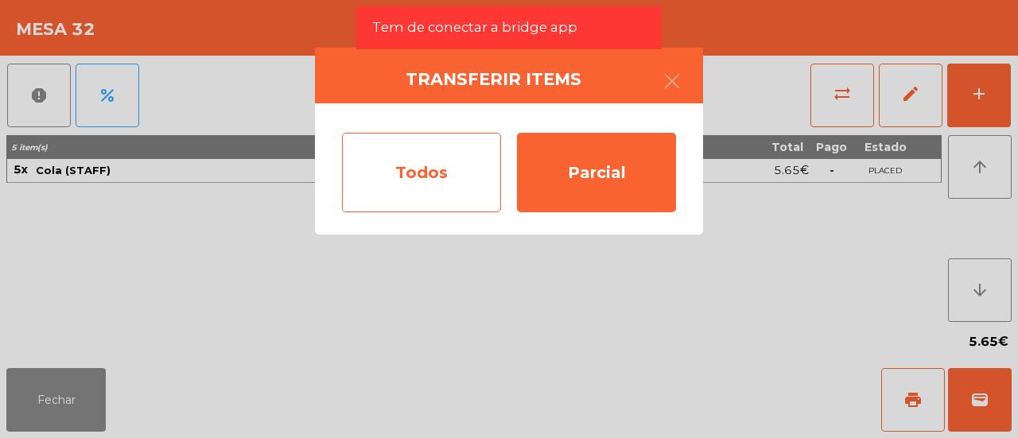
click at [457, 155] on div "Todos" at bounding box center [421, 172] width 159 height 79
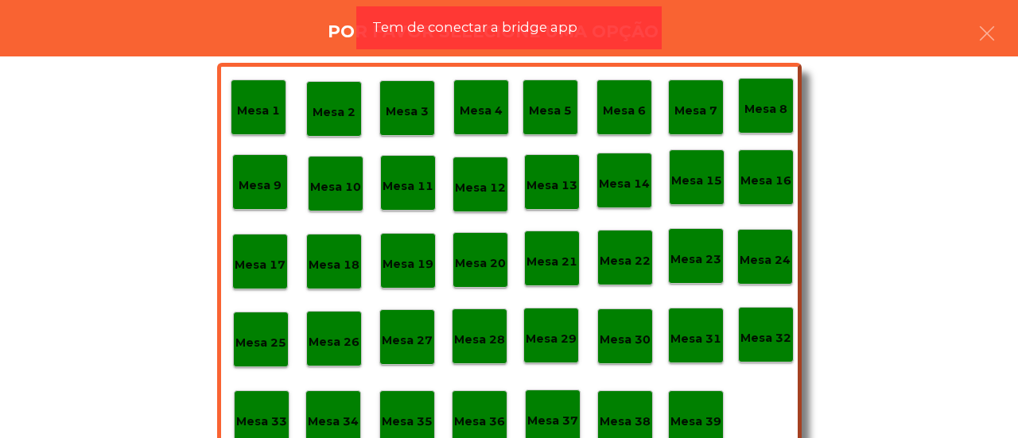
scroll to position [75, 0]
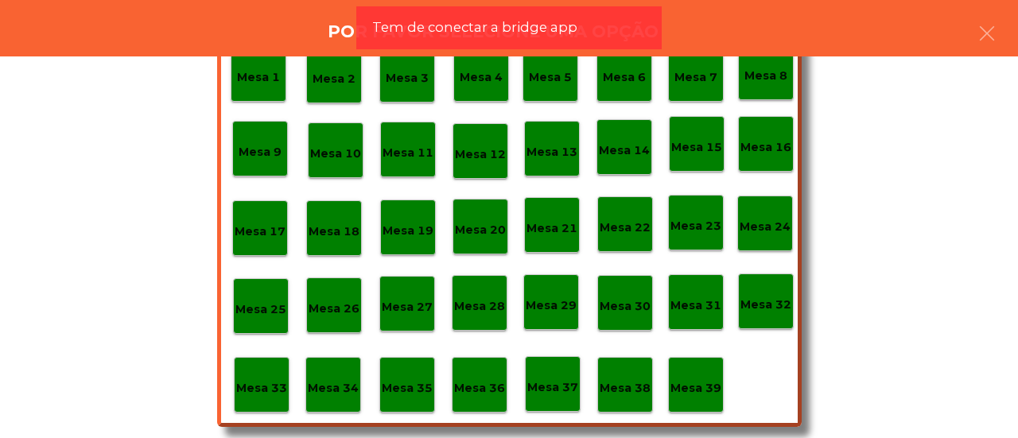
click at [698, 383] on p "Mesa 39" at bounding box center [695, 388] width 51 height 18
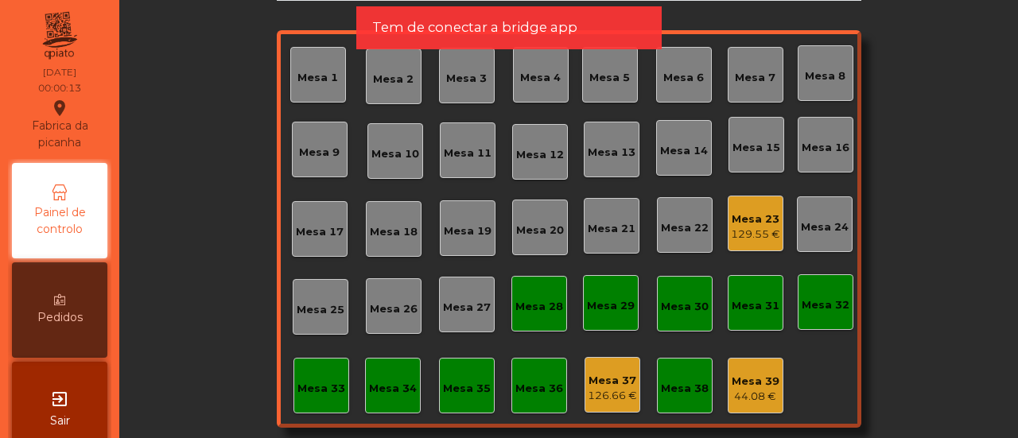
scroll to position [87, 0]
